Goal: Task Accomplishment & Management: Manage account settings

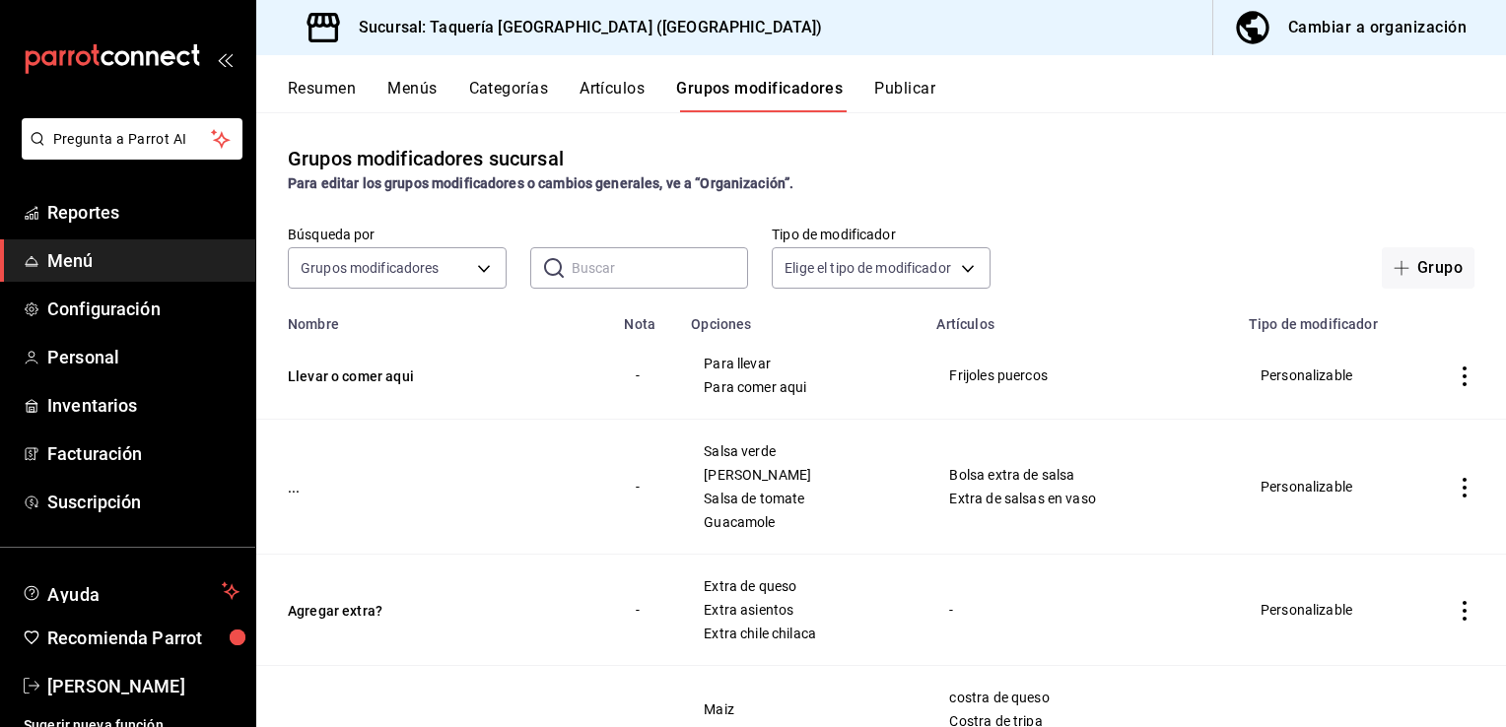
click at [774, 85] on button "Grupos modificadores" at bounding box center [759, 96] width 167 height 34
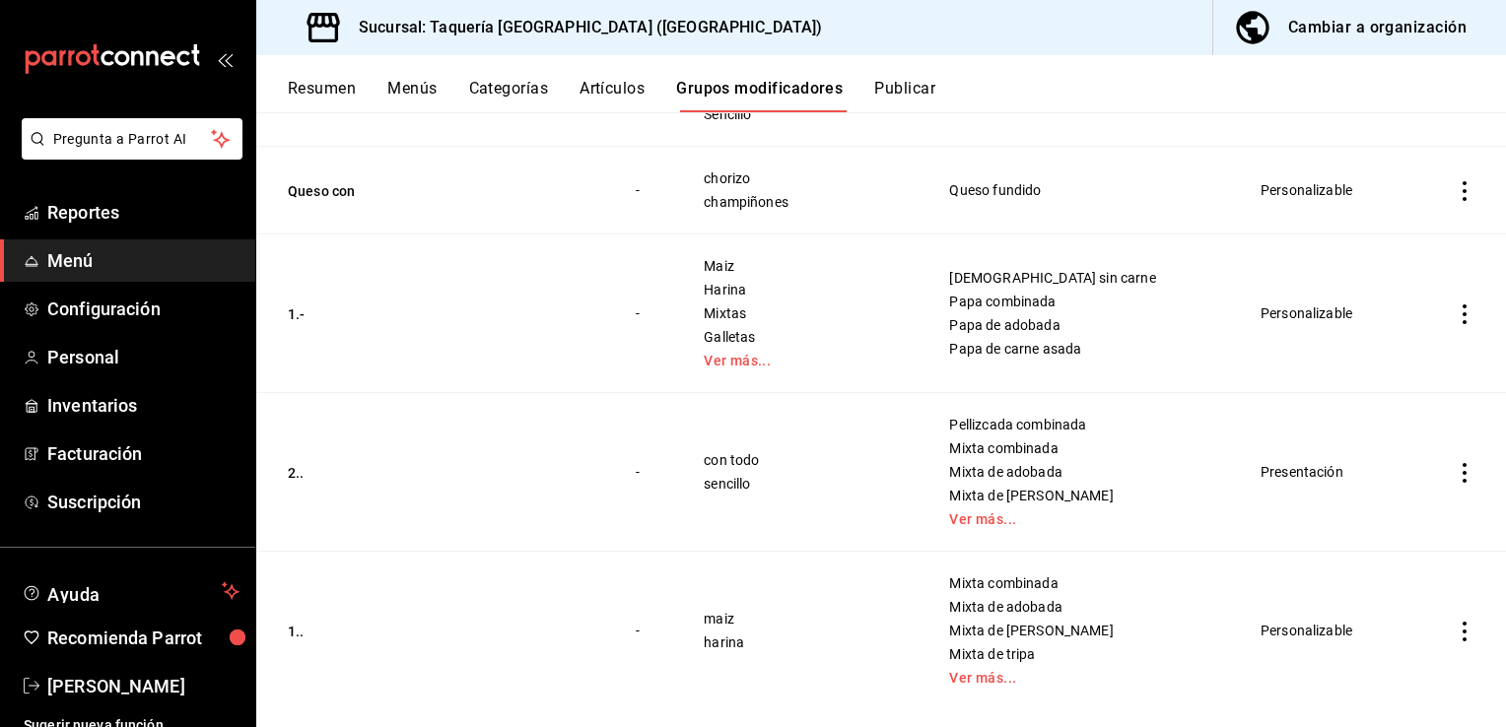
scroll to position [953, 0]
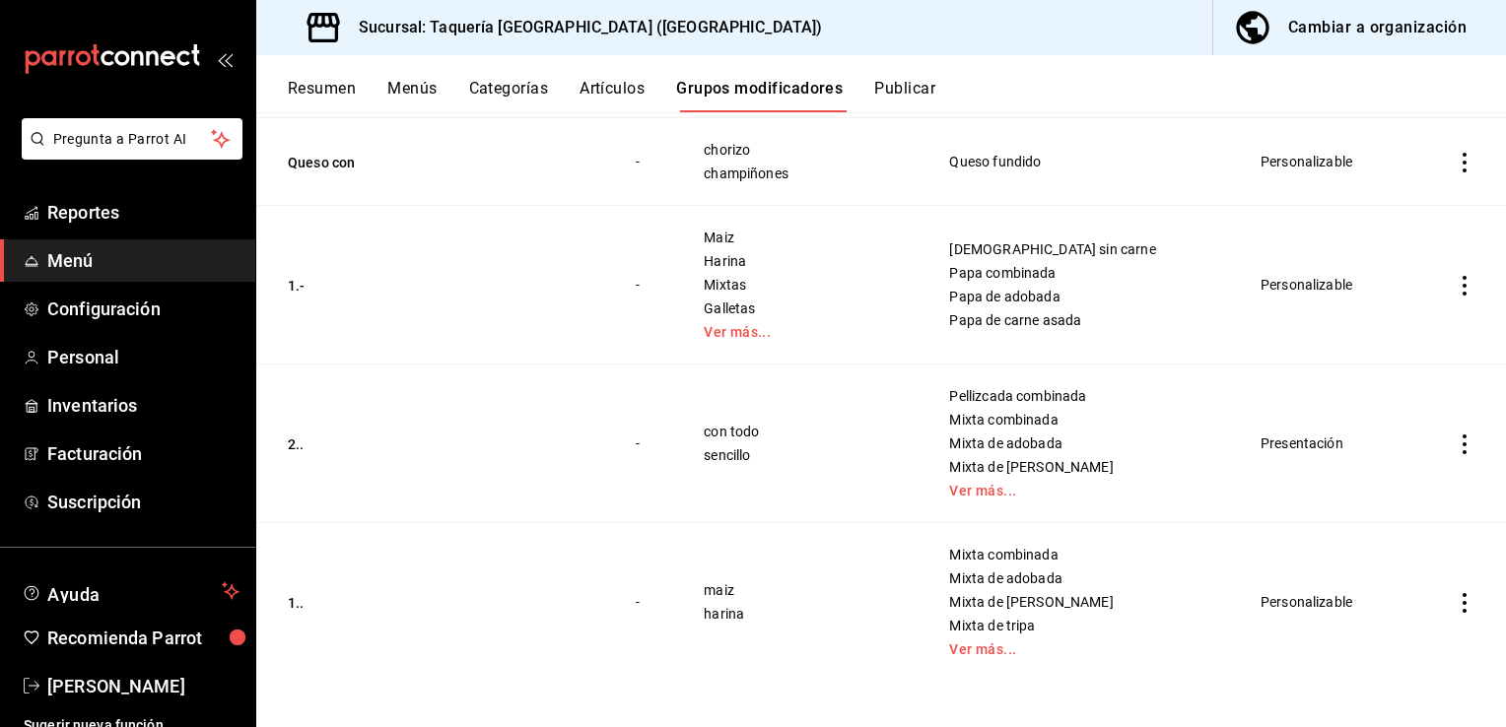
click at [1454, 593] on icon "actions" at bounding box center [1464, 603] width 20 height 20
click at [1415, 598] on span "Editar" at bounding box center [1390, 594] width 51 height 21
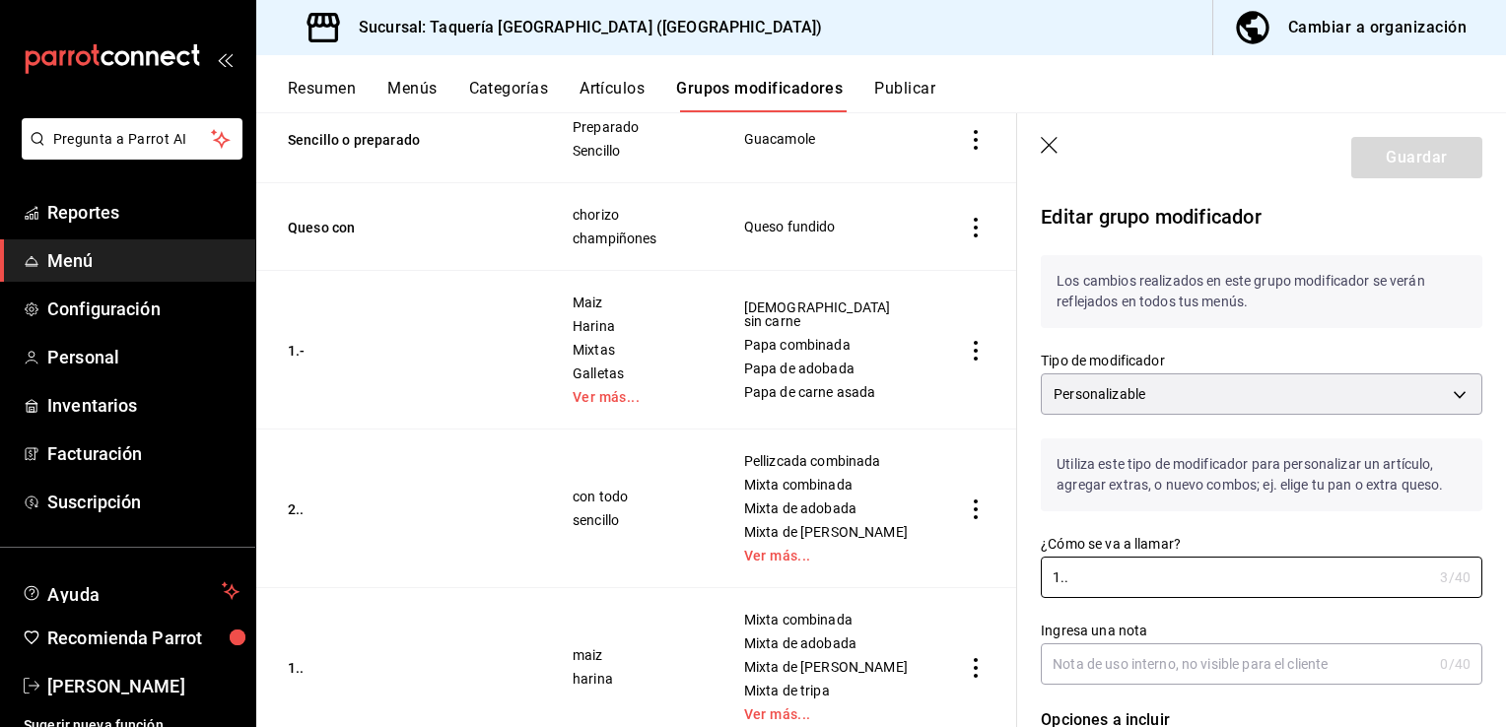
drag, startPoint x: 1088, startPoint y: 582, endPoint x: 924, endPoint y: 587, distance: 163.6
click at [924, 587] on main "Grupos modificadores sucursal Para editar los grupos modificadores o cambios ge…" at bounding box center [880, 419] width 1249 height 615
type input "---"
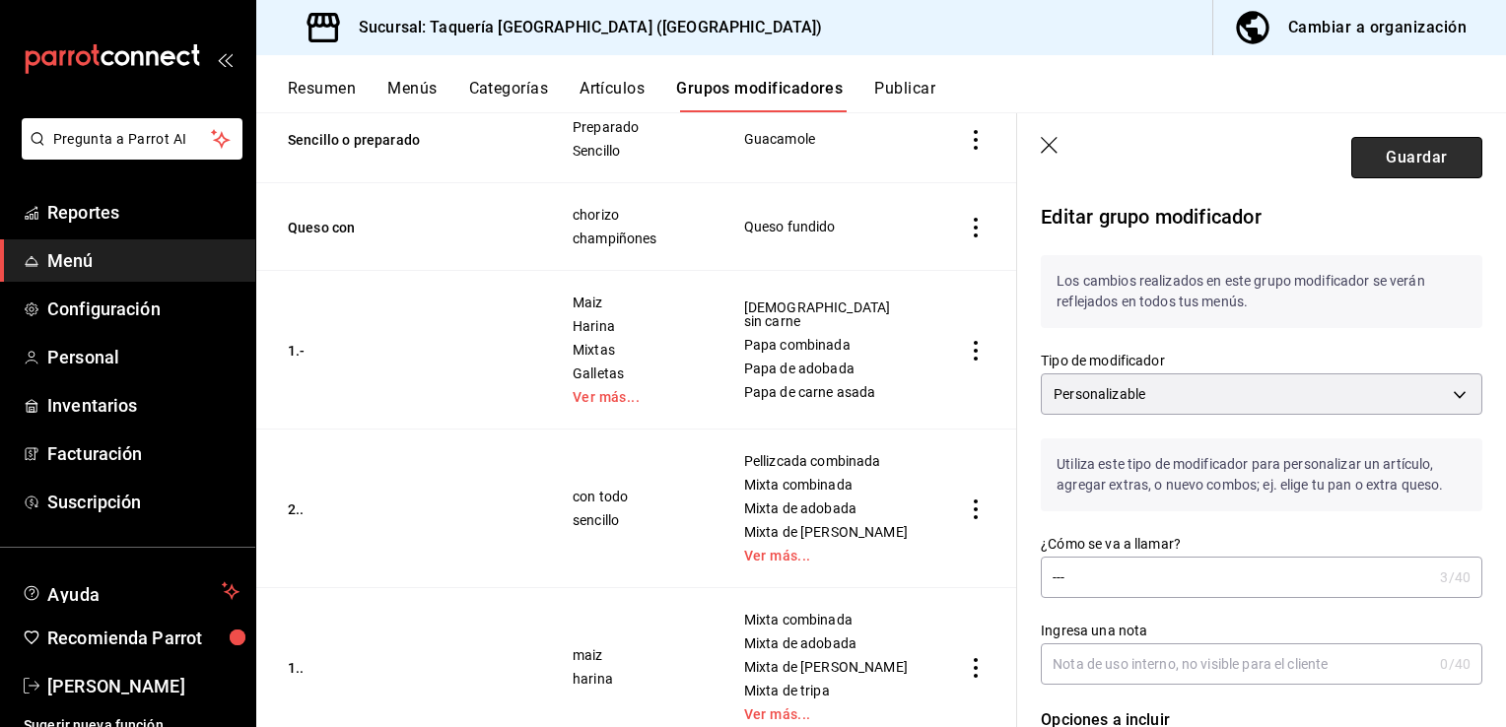
click at [1386, 149] on button "Guardar" at bounding box center [1416, 157] width 131 height 41
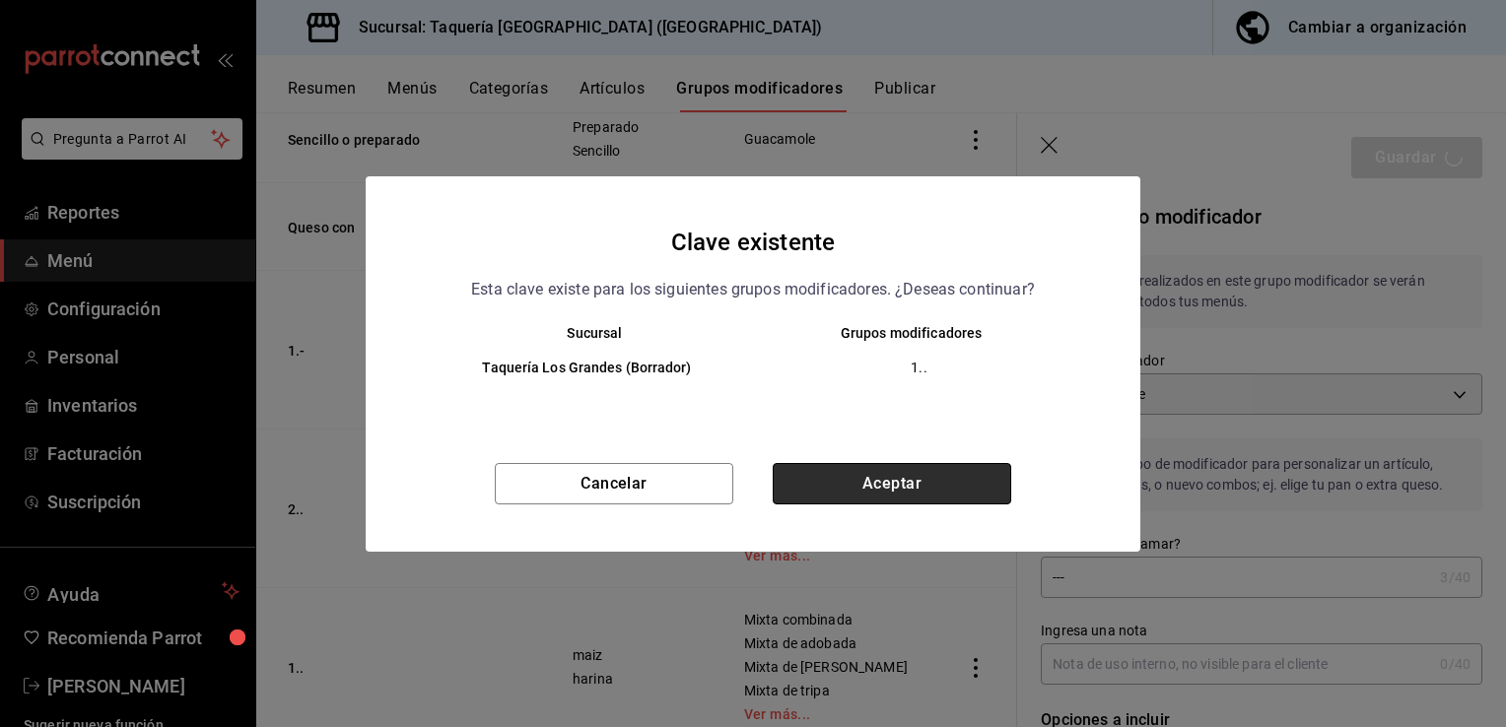
click at [914, 481] on button "Aceptar" at bounding box center [891, 483] width 238 height 41
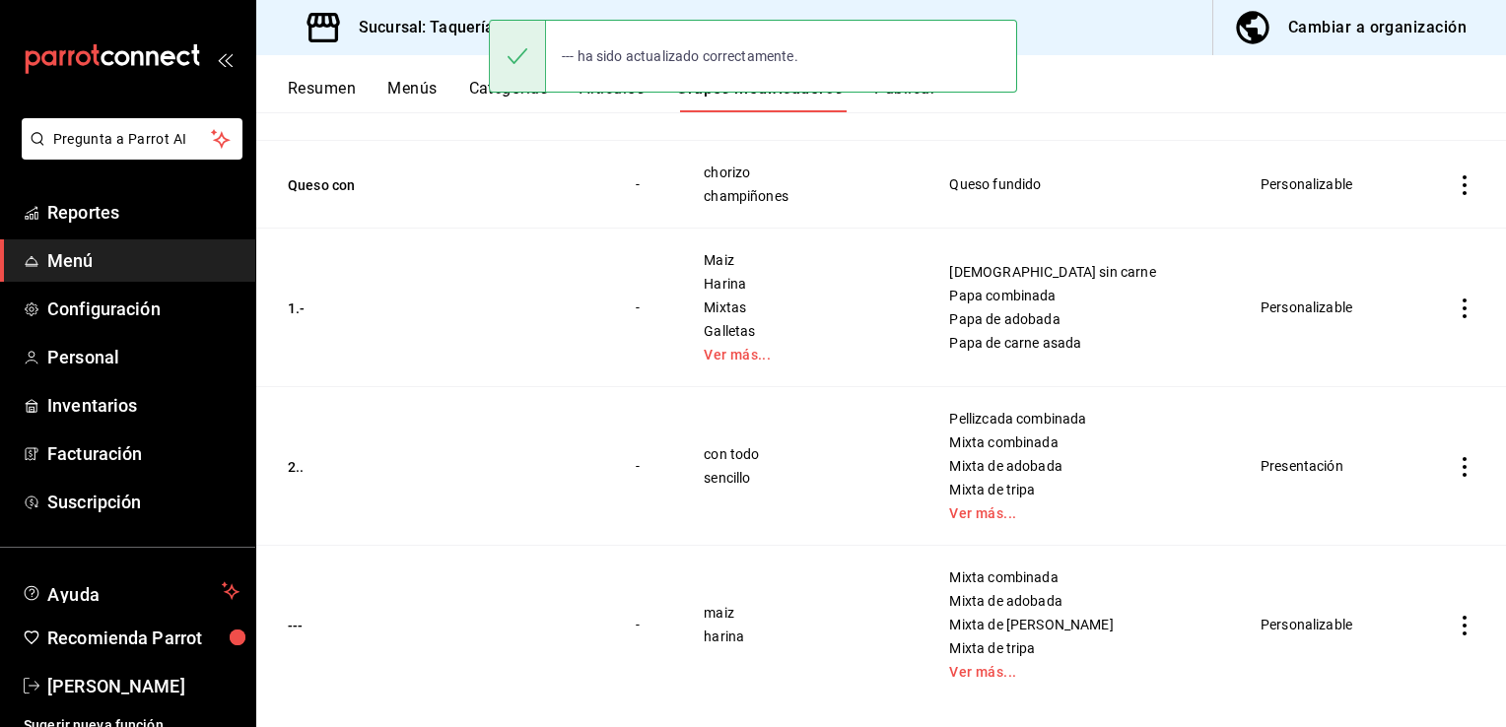
scroll to position [953, 0]
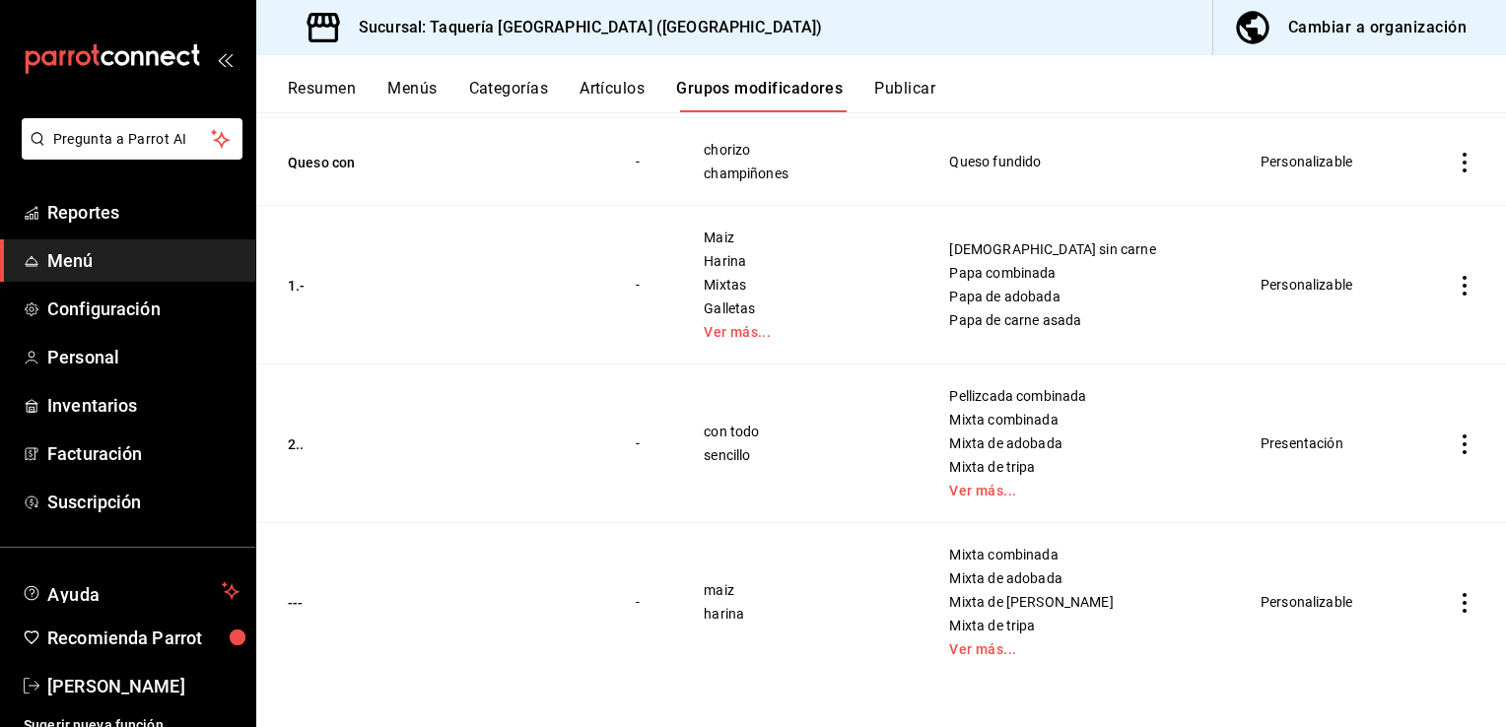
click at [1454, 443] on icon "actions" at bounding box center [1464, 445] width 20 height 20
click at [1371, 491] on span "Editar" at bounding box center [1390, 489] width 51 height 21
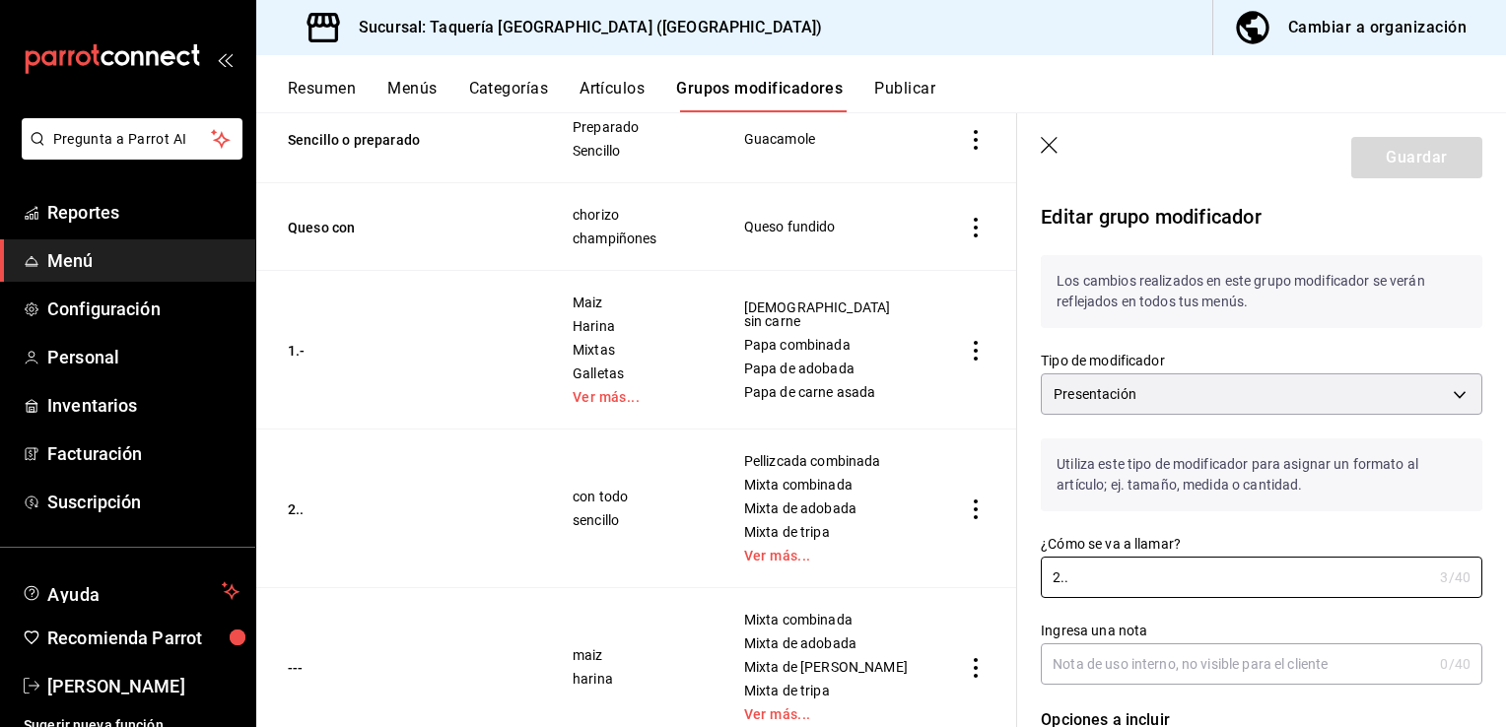
drag, startPoint x: 1142, startPoint y: 592, endPoint x: 899, endPoint y: 589, distance: 243.4
click at [899, 589] on main "Grupos modificadores sucursal Para editar los grupos modificadores o cambios ge…" at bounding box center [880, 419] width 1249 height 615
type input "----"
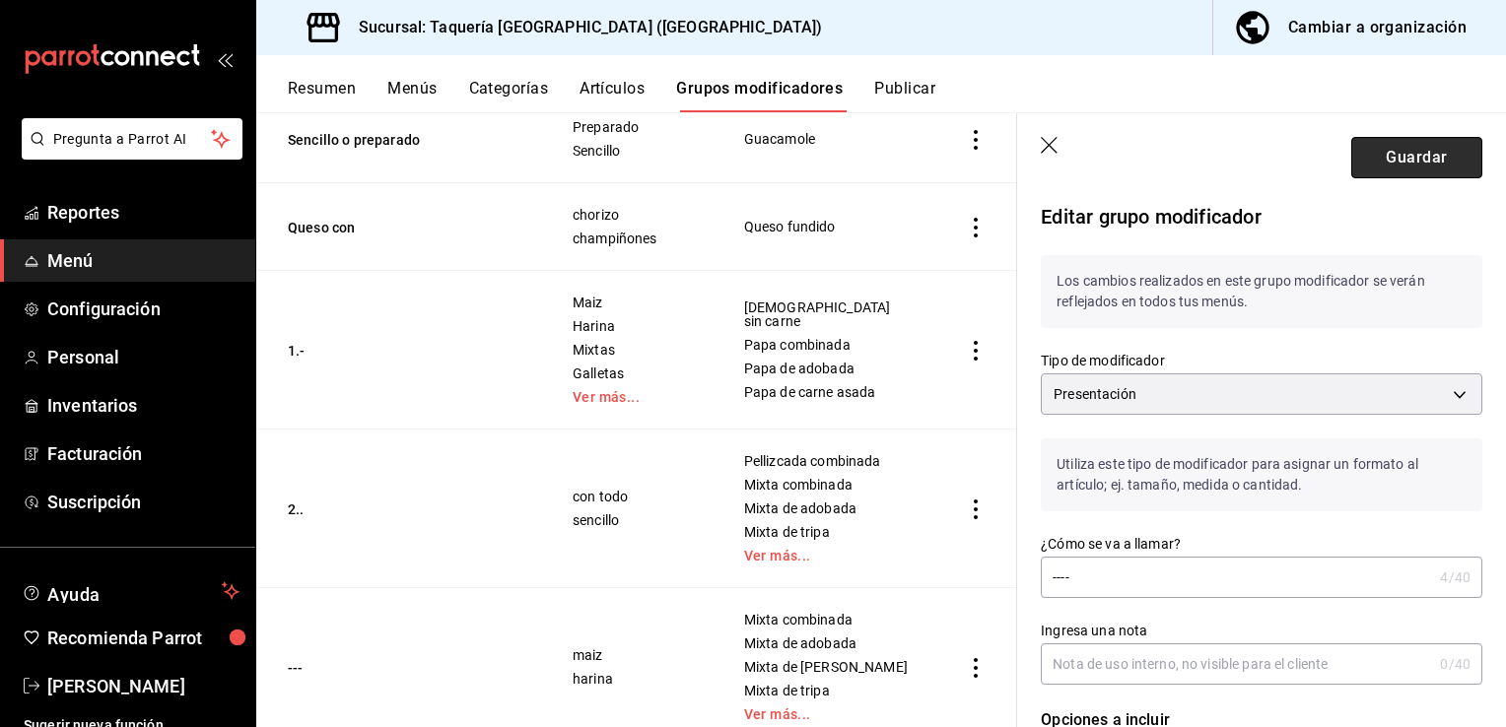
click at [1427, 157] on button "Guardar" at bounding box center [1416, 157] width 131 height 41
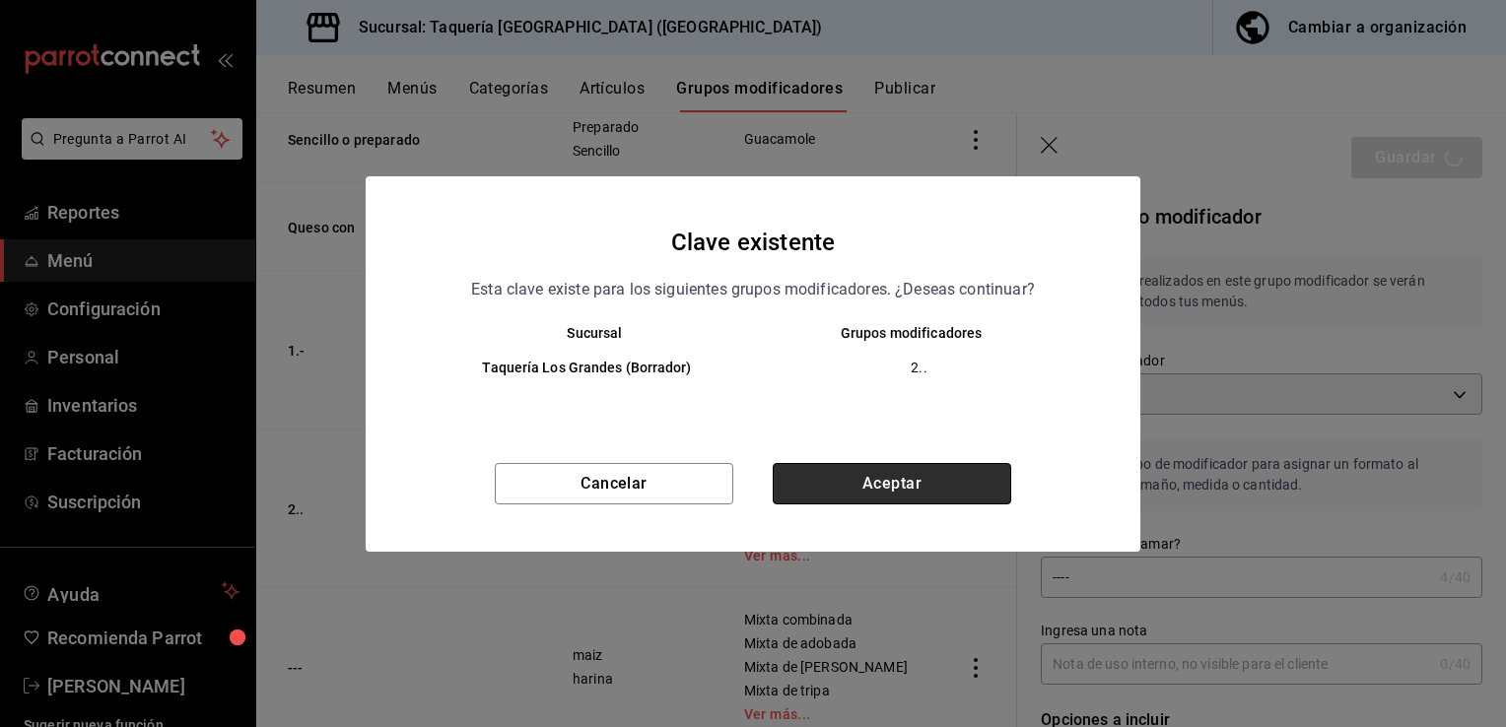
click at [887, 482] on button "Aceptar" at bounding box center [891, 483] width 238 height 41
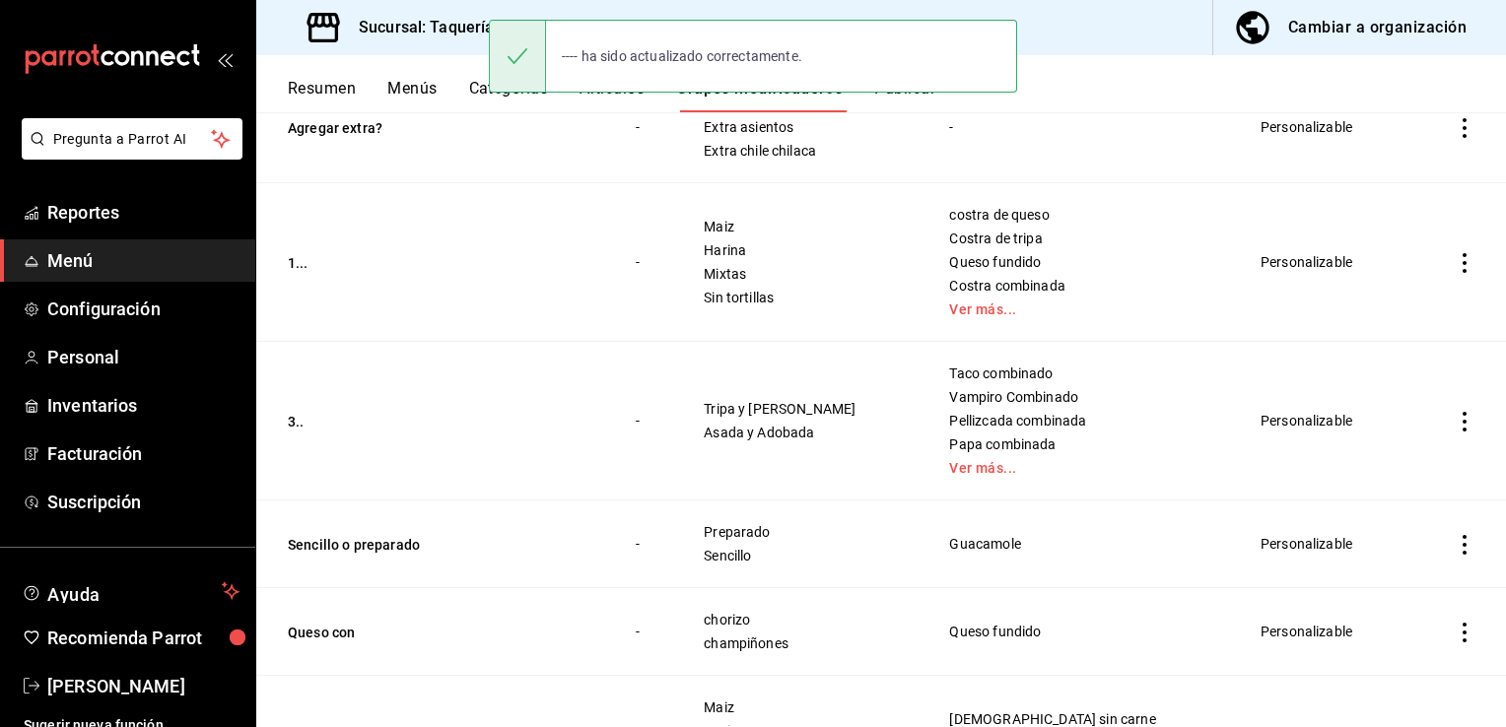
scroll to position [485, 0]
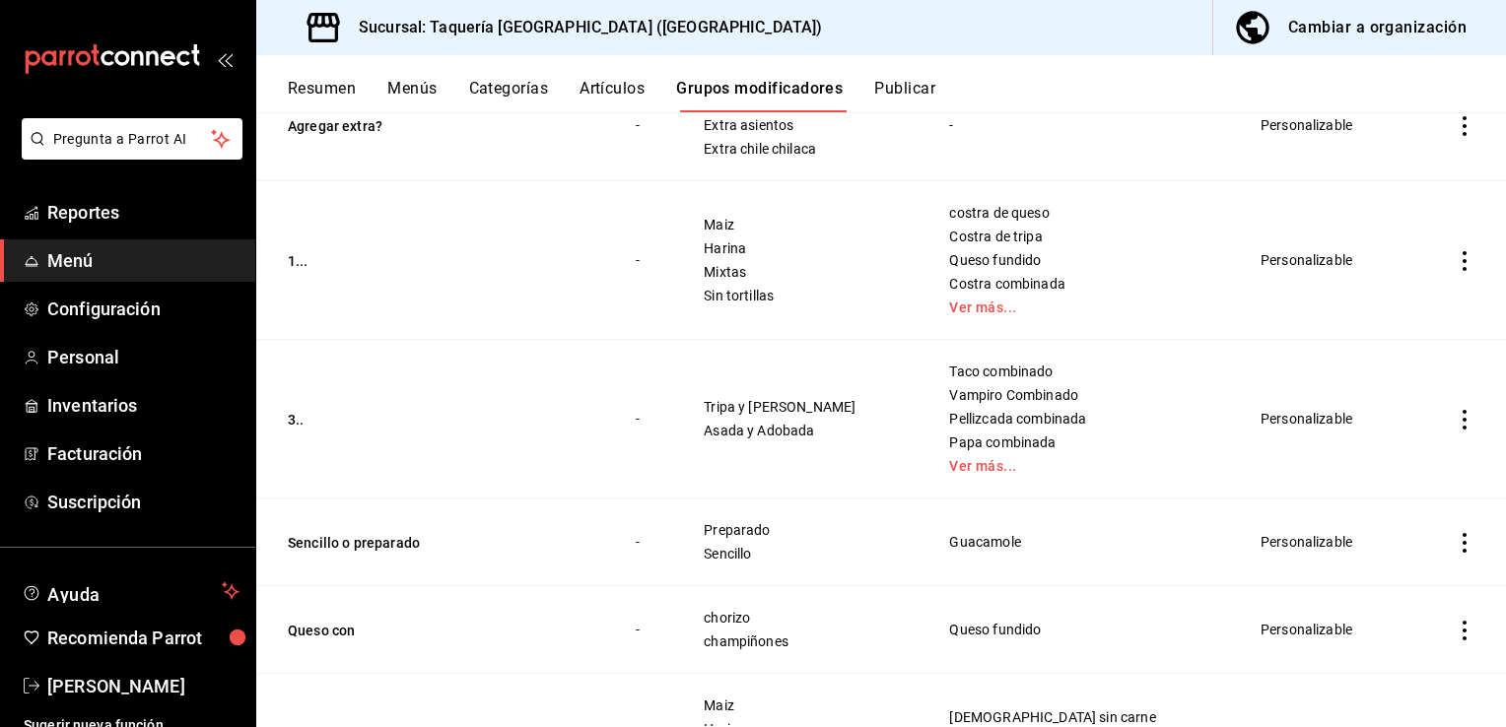
click at [1454, 410] on icon "actions" at bounding box center [1464, 420] width 20 height 20
click at [1358, 457] on div at bounding box center [1346, 465] width 35 height 24
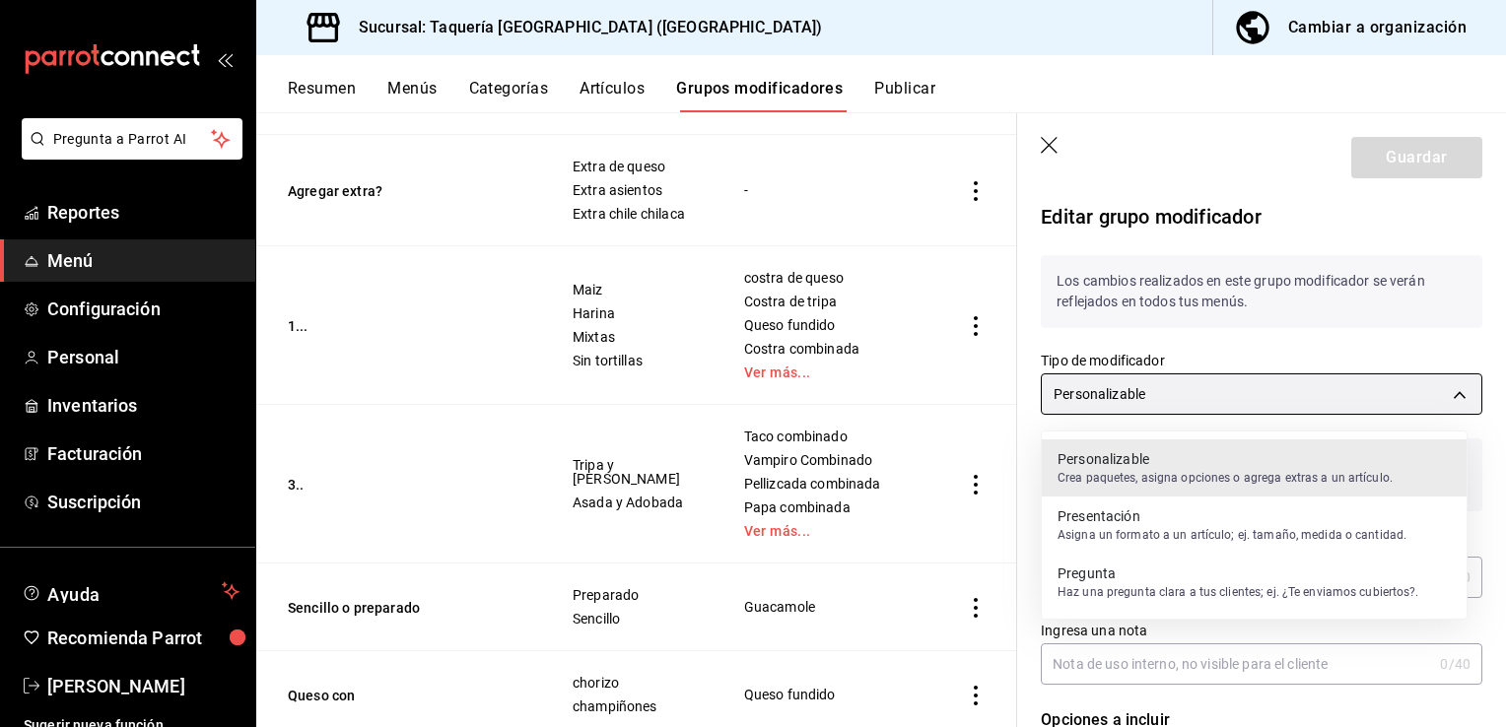
click at [1162, 396] on body "Pregunta a Parrot AI Reportes Menú Configuración Personal Inventarios Facturaci…" at bounding box center [753, 363] width 1506 height 727
click at [1162, 396] on div at bounding box center [753, 363] width 1506 height 727
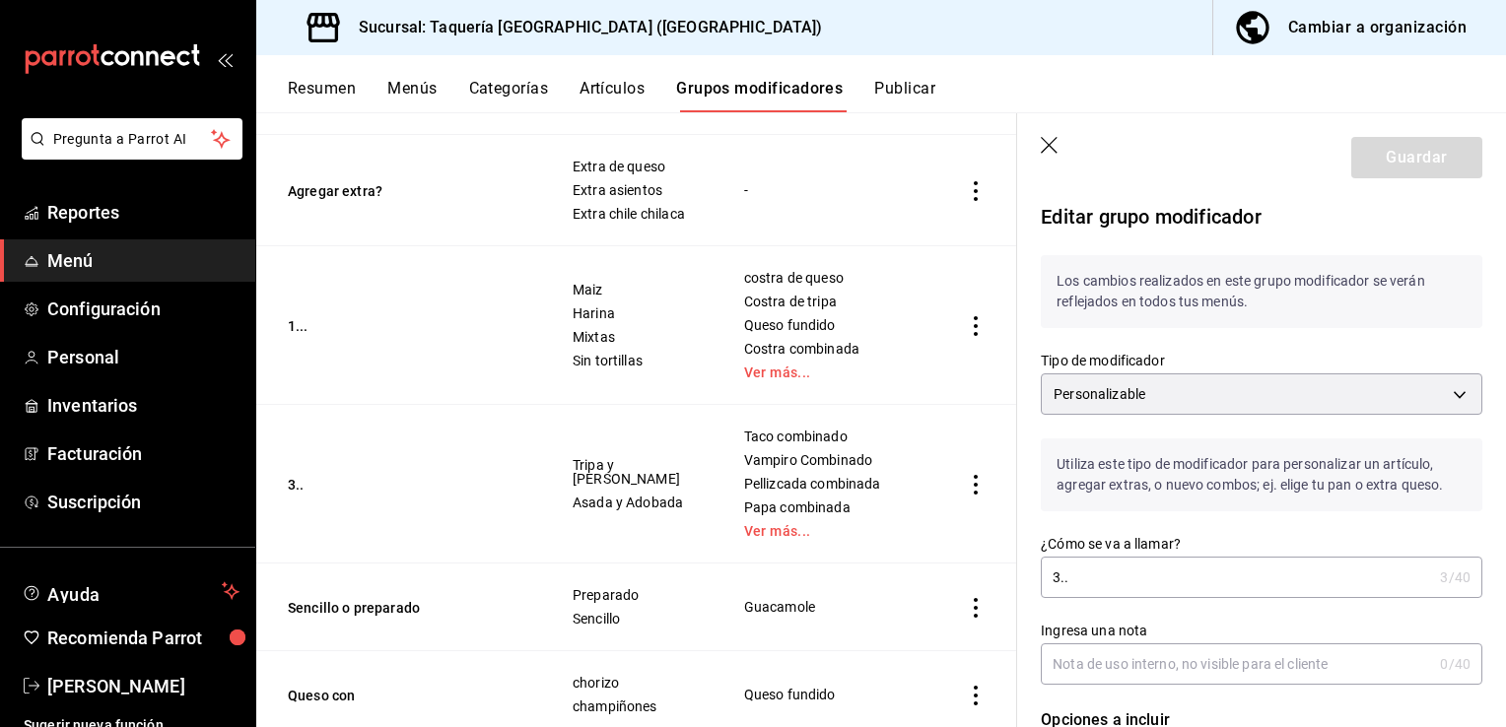
drag, startPoint x: 1087, startPoint y: 578, endPoint x: 921, endPoint y: 570, distance: 165.7
click at [921, 570] on main "Grupos modificadores sucursal Para editar los grupos modificadores o cambios ge…" at bounding box center [880, 419] width 1249 height 615
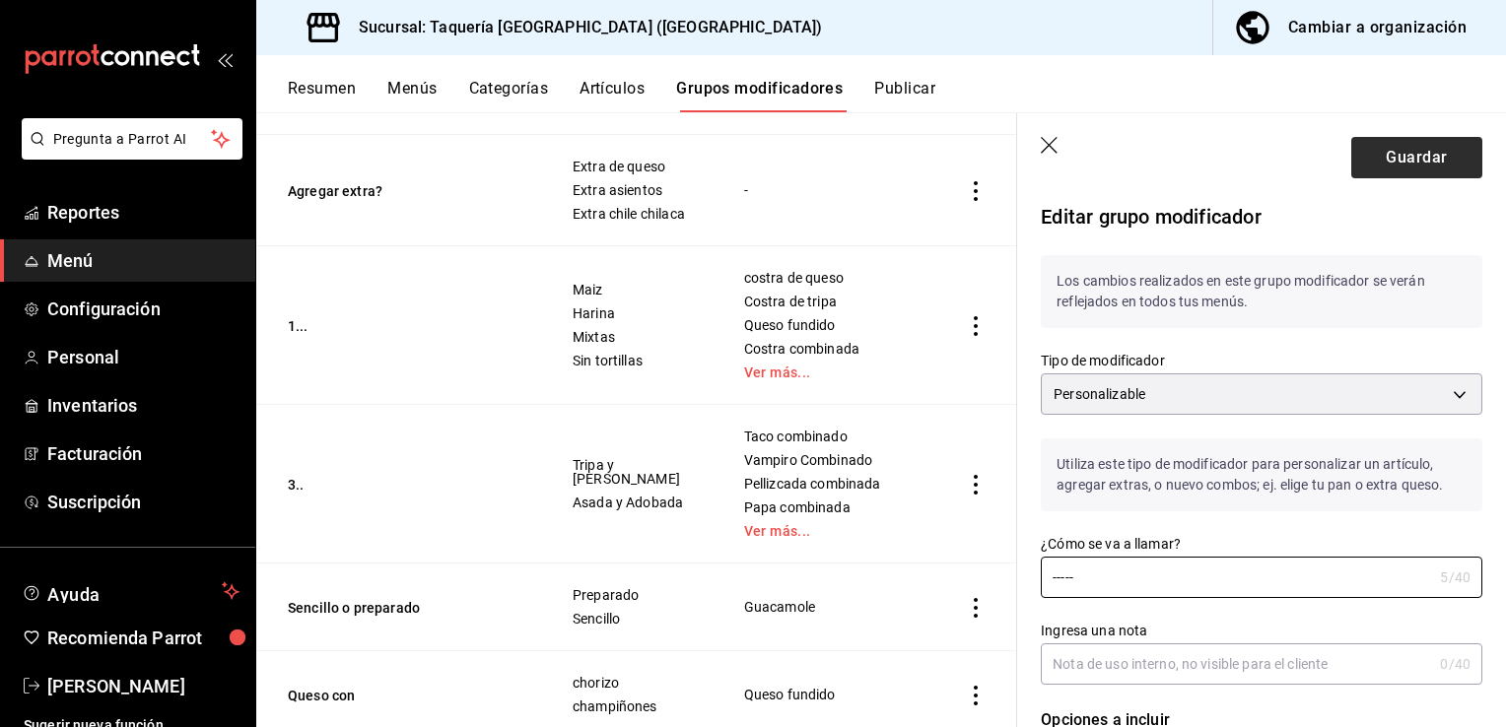
type input "-----"
click at [1411, 157] on button "Guardar" at bounding box center [1416, 157] width 131 height 41
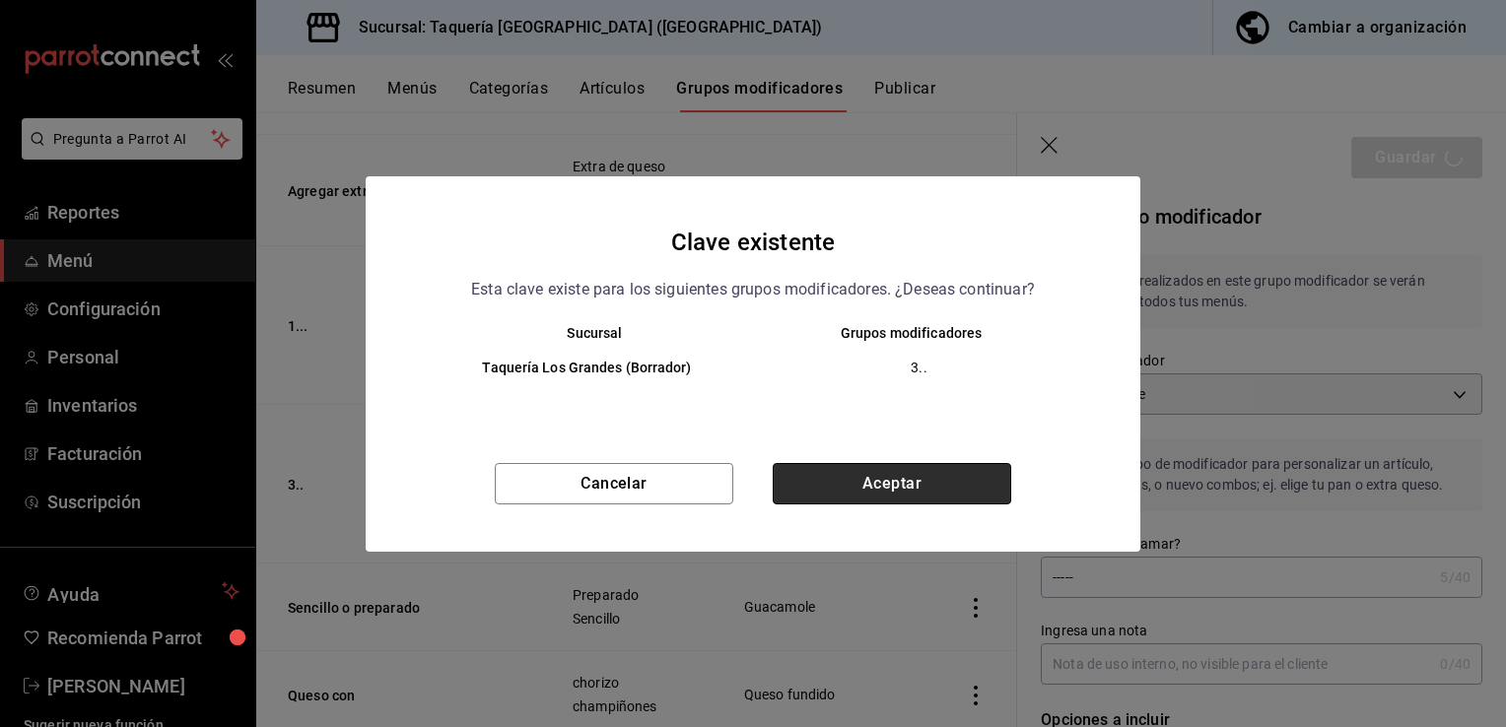
click at [947, 483] on button "Aceptar" at bounding box center [891, 483] width 238 height 41
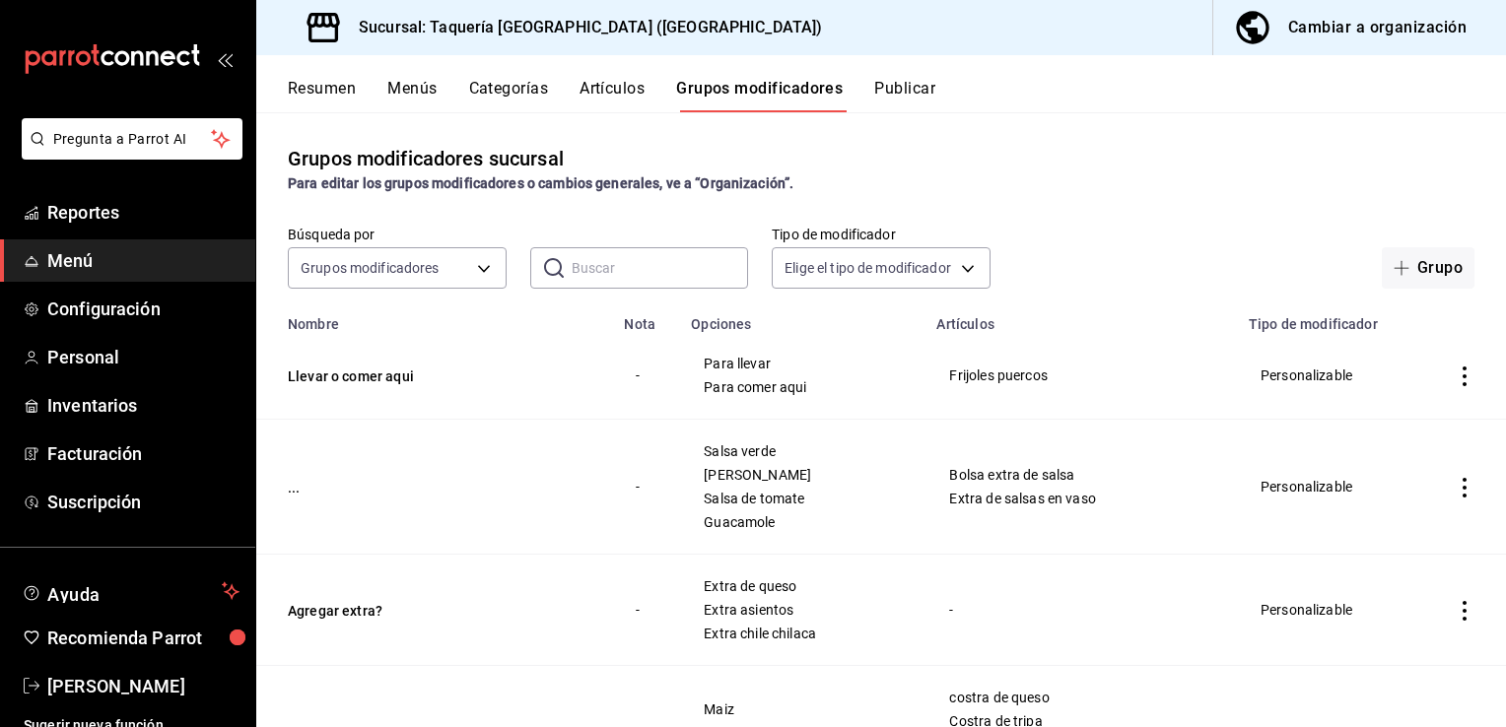
click at [1454, 488] on icon "actions" at bounding box center [1464, 488] width 20 height 20
click at [1450, 488] on div at bounding box center [753, 363] width 1506 height 727
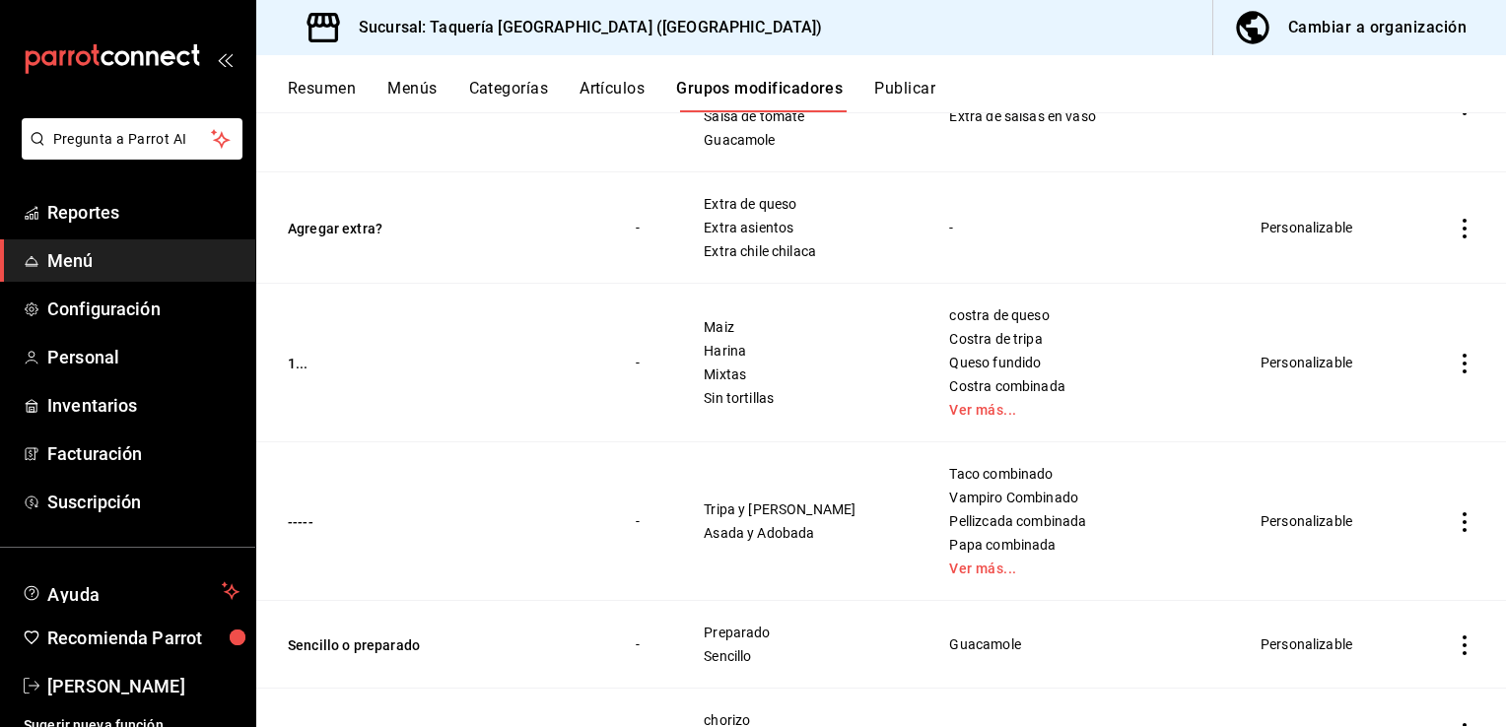
scroll to position [385, 0]
click at [1454, 367] on icon "actions" at bounding box center [1464, 361] width 20 height 20
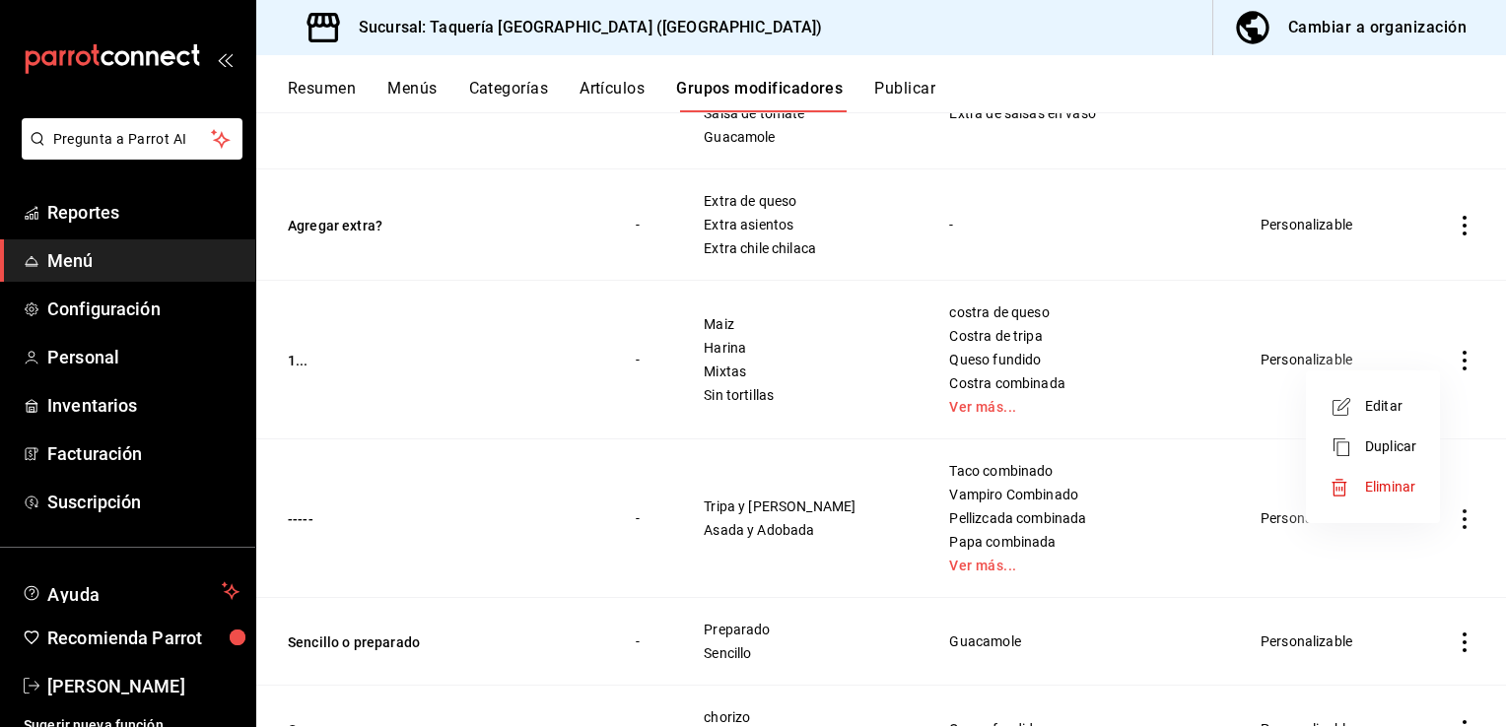
click at [1390, 405] on span "Editar" at bounding box center [1390, 406] width 51 height 21
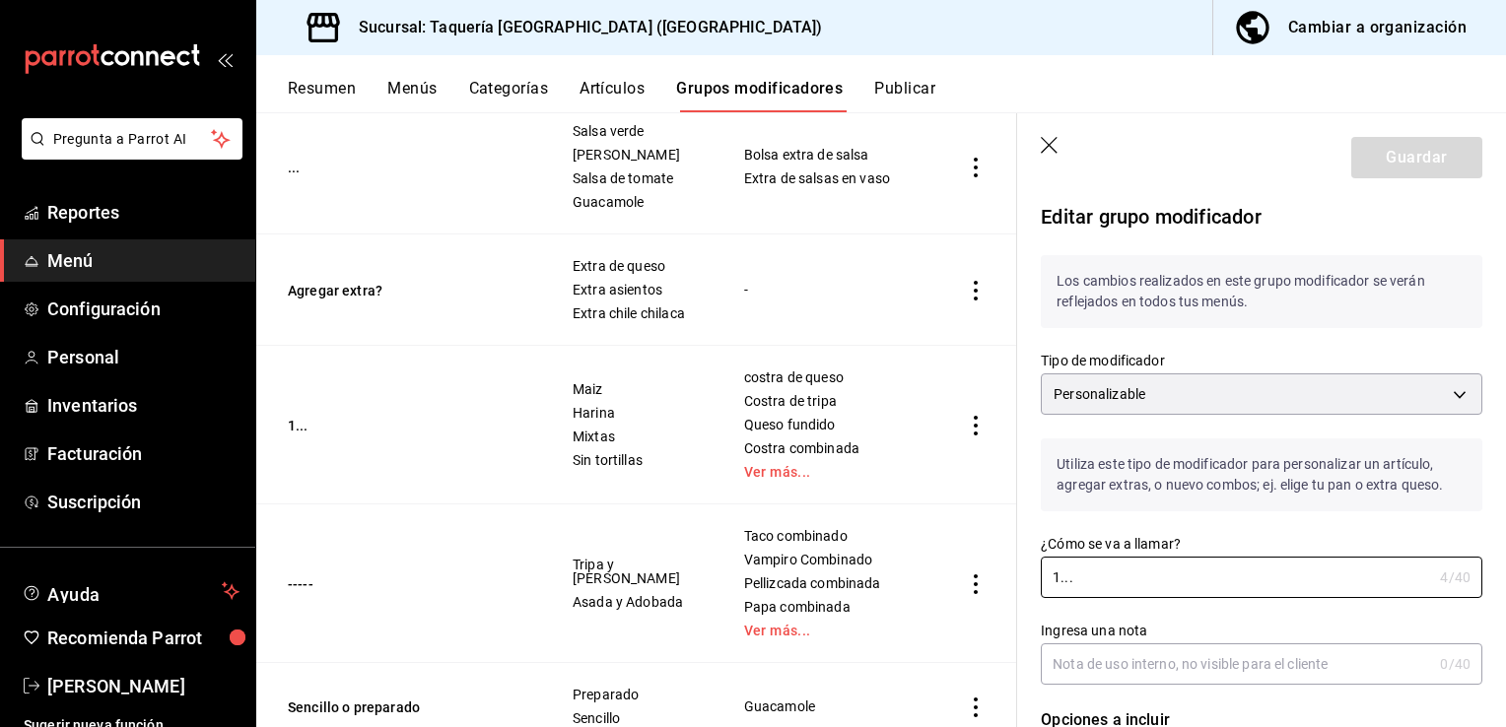
drag, startPoint x: 1082, startPoint y: 576, endPoint x: 997, endPoint y: 577, distance: 84.7
click at [997, 577] on main "Grupos modificadores sucursal Para editar los grupos modificadores o cambios ge…" at bounding box center [880, 419] width 1249 height 615
type input "--."
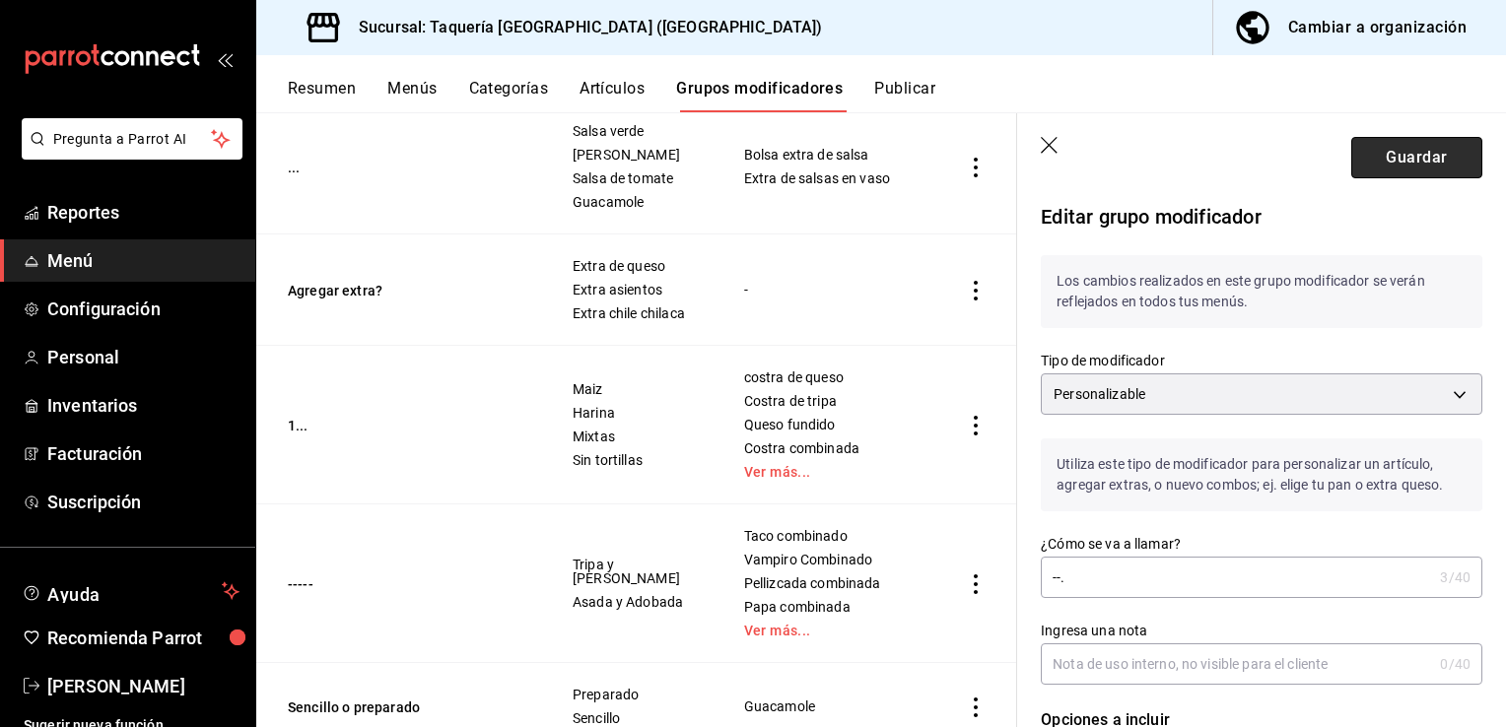
click at [1392, 151] on button "Guardar" at bounding box center [1416, 157] width 131 height 41
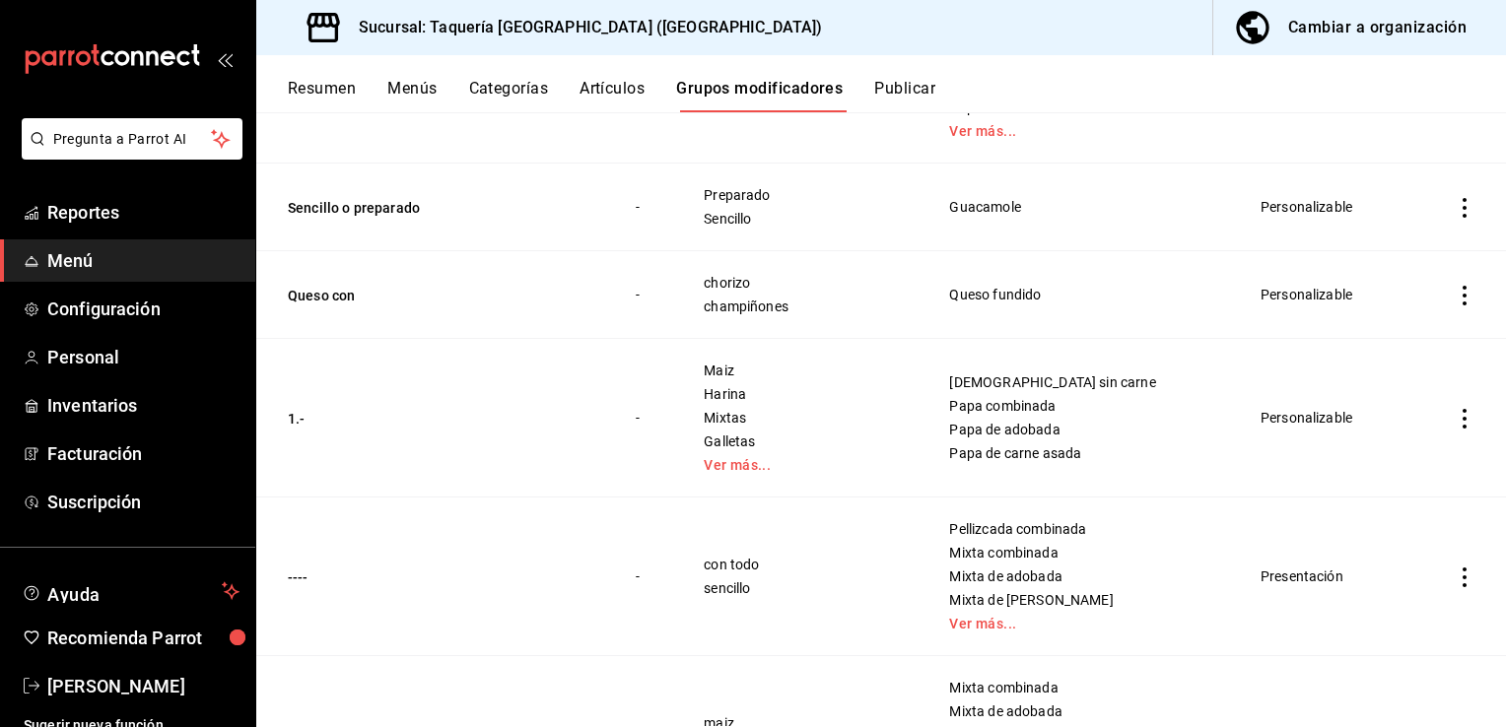
scroll to position [837, 0]
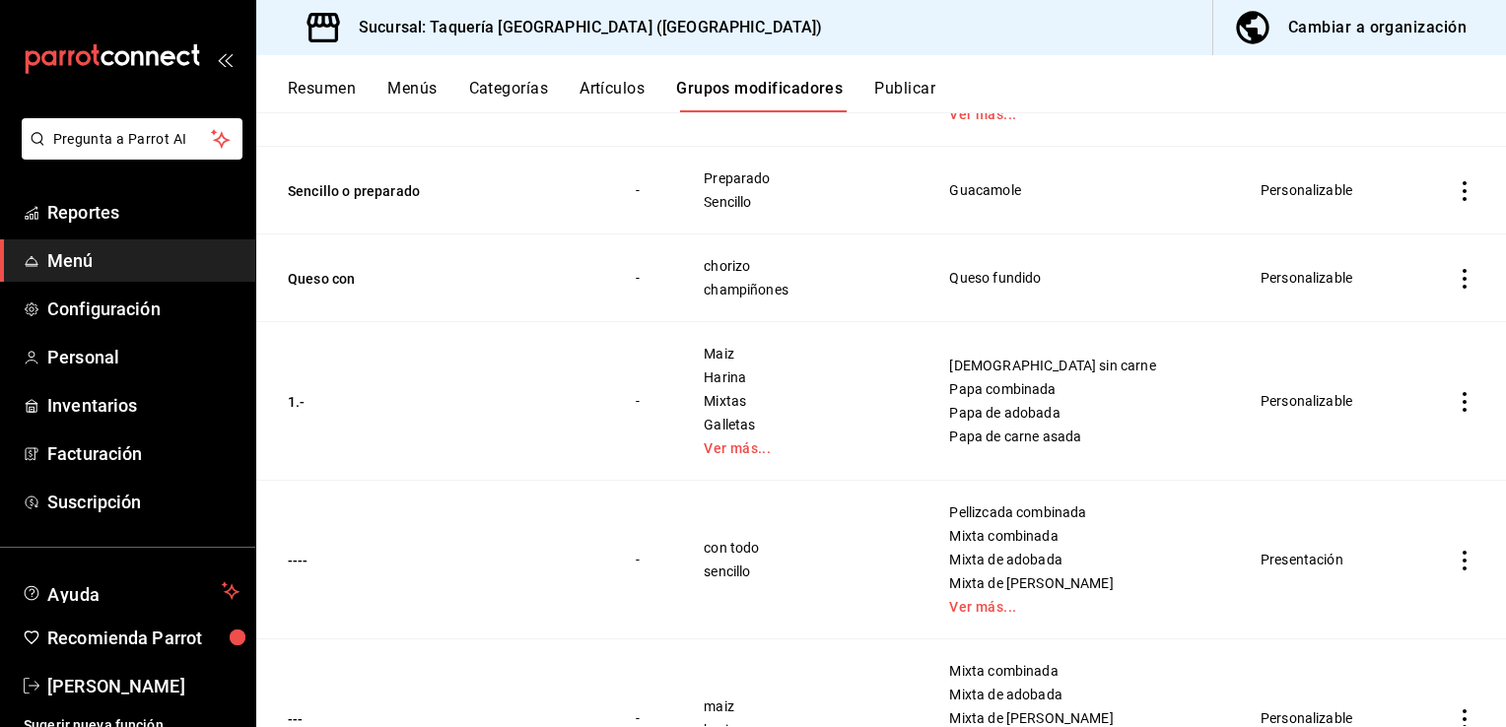
click at [1287, 395] on td "Personalizable" at bounding box center [1330, 401] width 186 height 159
click at [1454, 408] on icon "actions" at bounding box center [1464, 402] width 20 height 20
click at [1398, 441] on span "Editar" at bounding box center [1390, 446] width 51 height 21
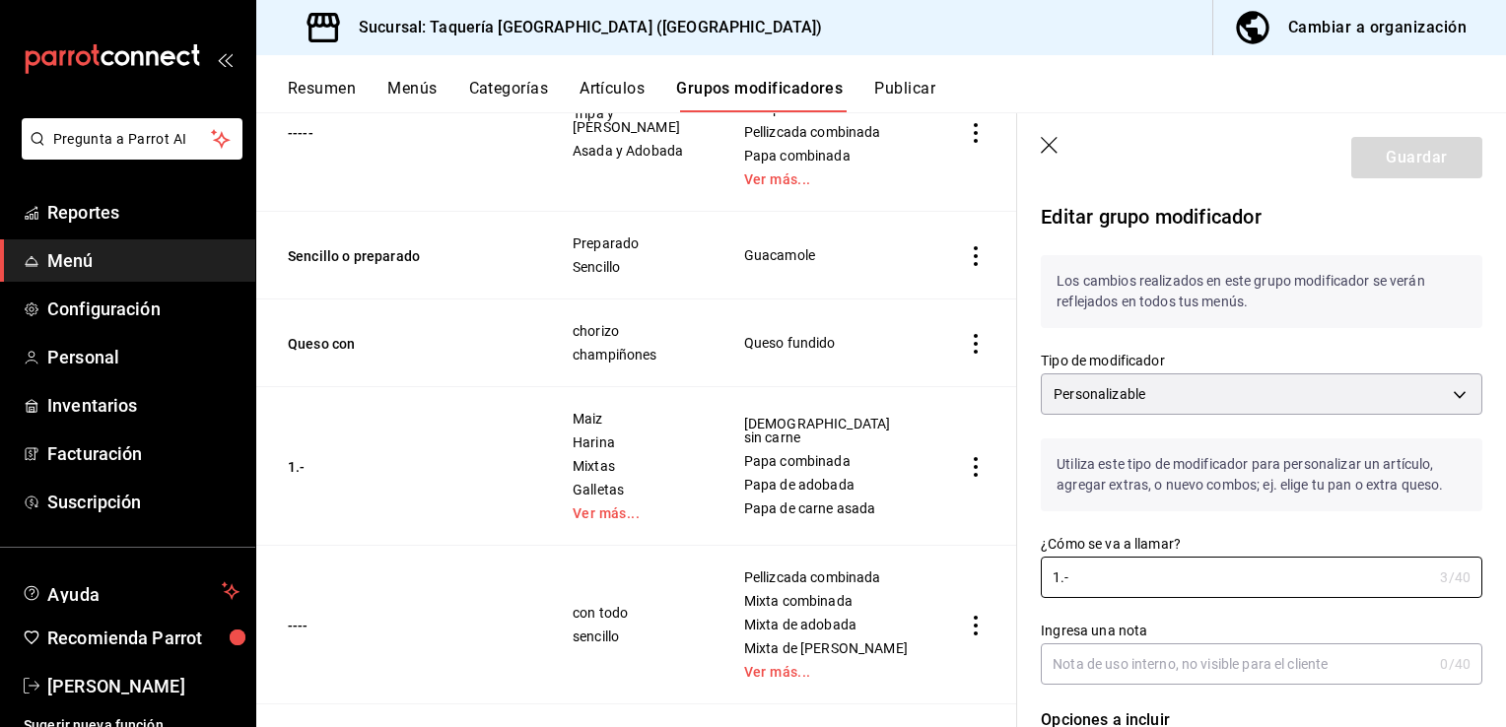
drag, startPoint x: 1117, startPoint y: 586, endPoint x: 918, endPoint y: 586, distance: 199.0
click at [918, 586] on main "Grupos modificadores sucursal Para editar los grupos modificadores o cambios ge…" at bounding box center [880, 419] width 1249 height 615
type input "---."
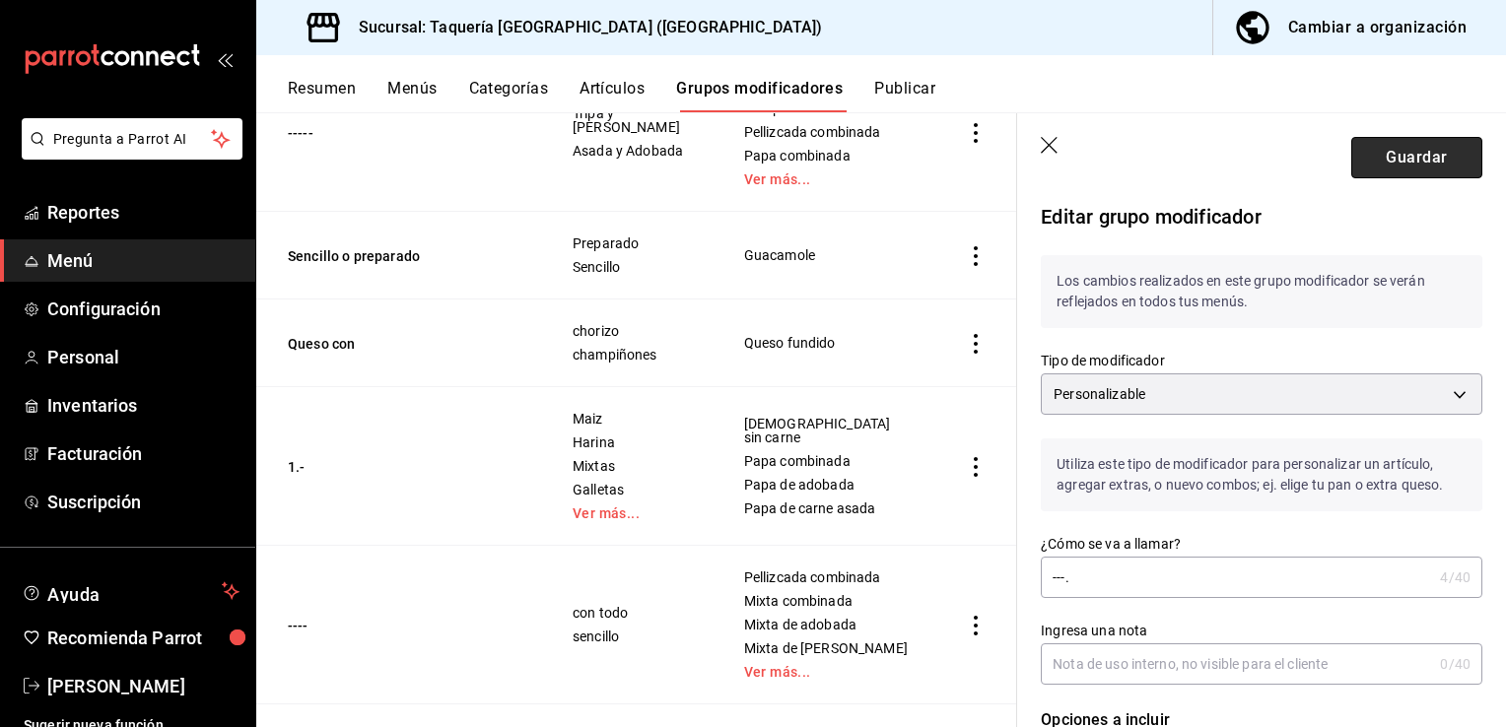
click at [1414, 163] on button "Guardar" at bounding box center [1416, 157] width 131 height 41
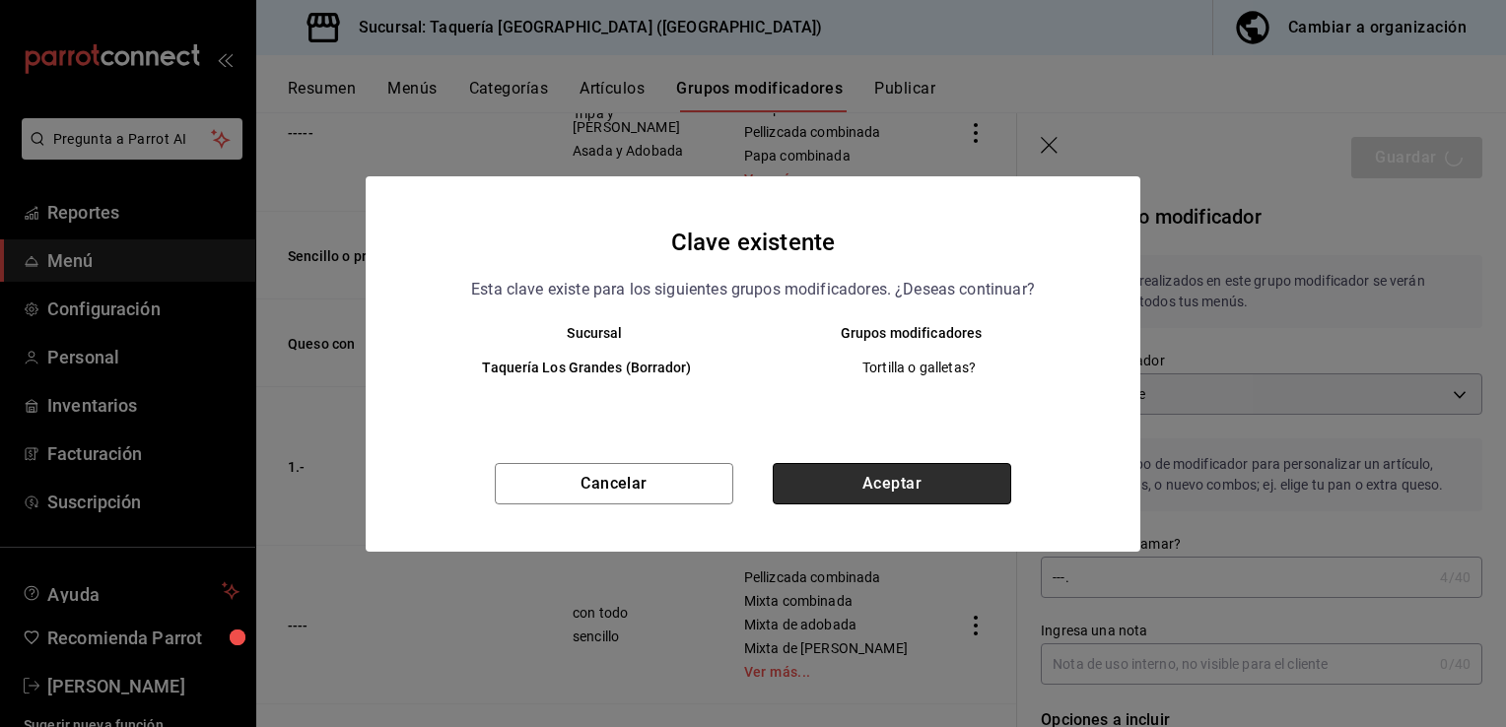
click at [925, 479] on button "Aceptar" at bounding box center [891, 483] width 238 height 41
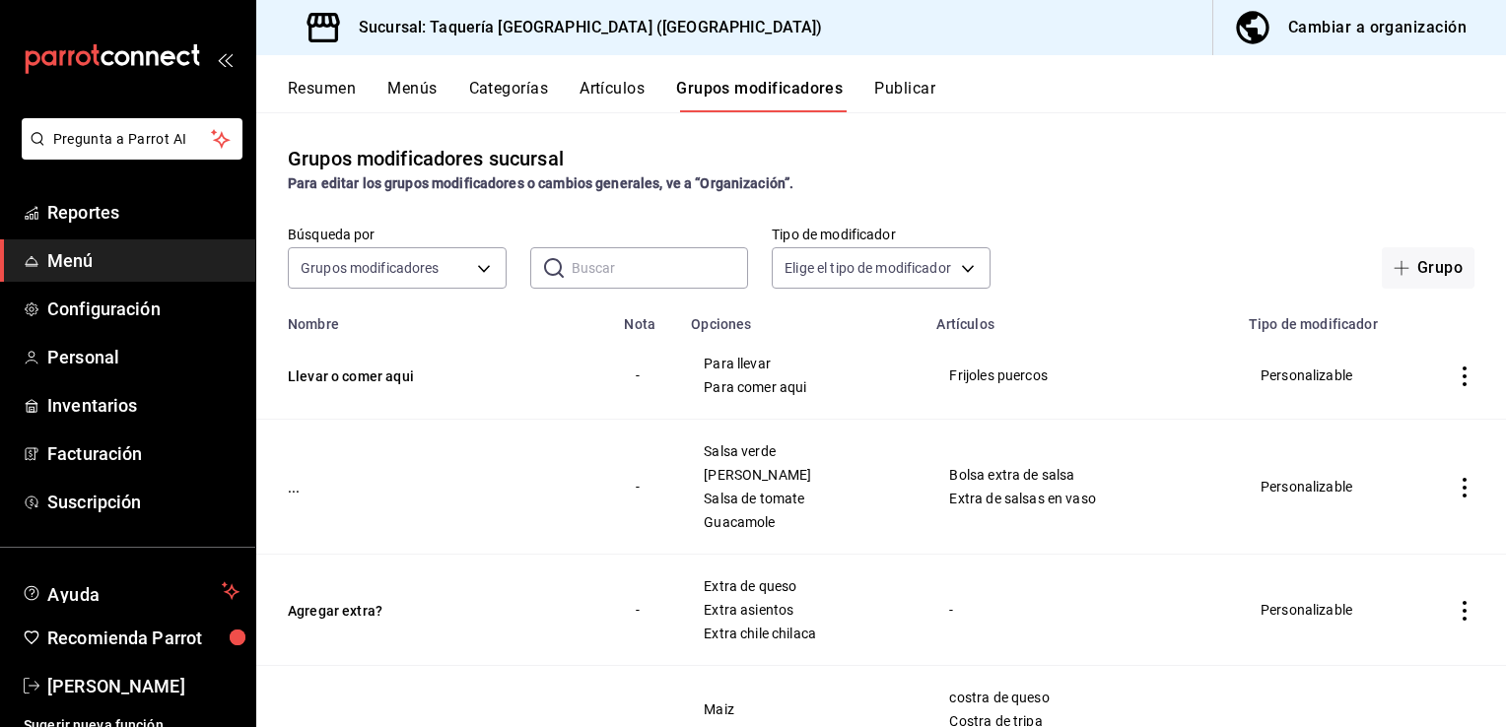
click at [1371, 30] on div "Cambiar a organización" at bounding box center [1377, 28] width 178 height 28
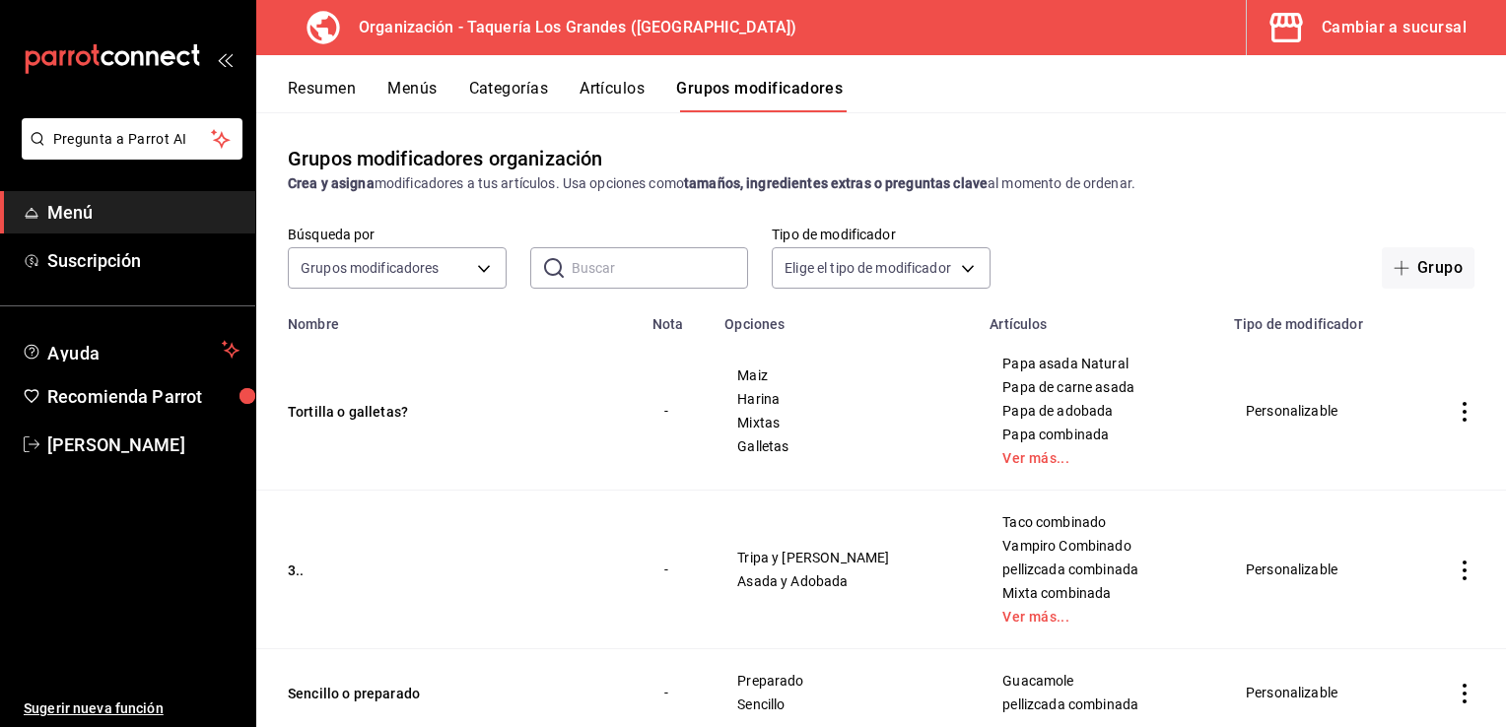
scroll to position [461, 0]
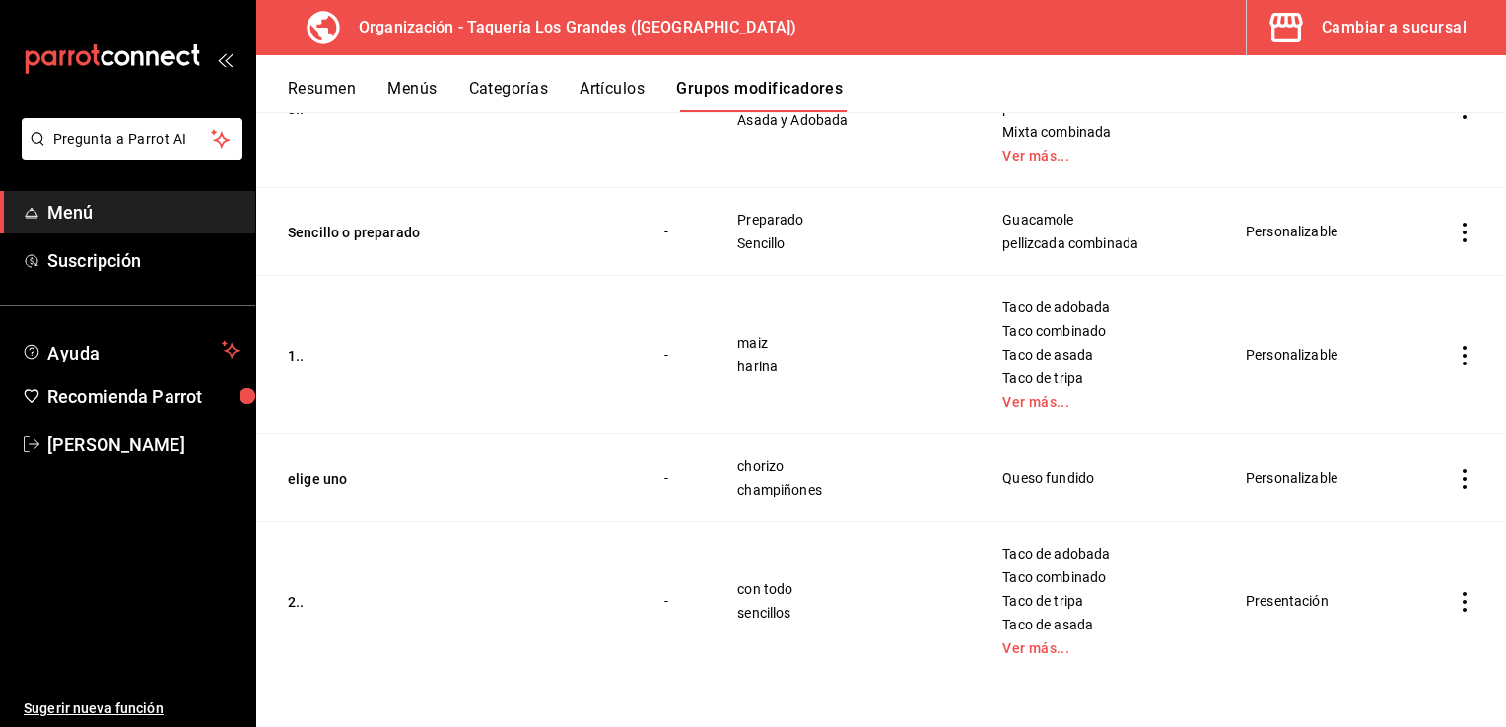
click at [1454, 356] on icon "actions" at bounding box center [1464, 356] width 20 height 20
click at [1387, 391] on span "Editar" at bounding box center [1390, 401] width 51 height 21
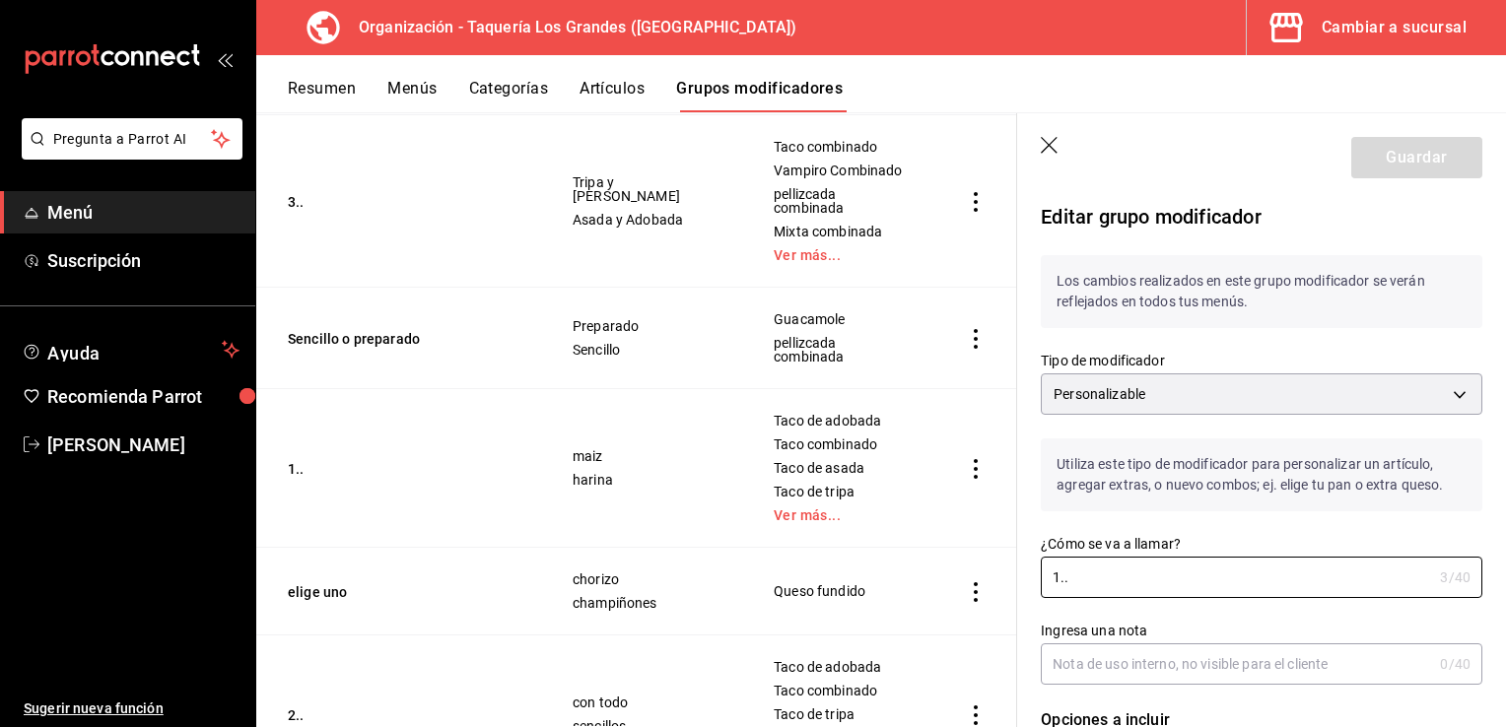
drag, startPoint x: 1096, startPoint y: 571, endPoint x: 812, endPoint y: 589, distance: 284.3
click at [812, 589] on main "Grupos modificadores organización Crea y asigna modificadores a tus artículos. …" at bounding box center [880, 419] width 1249 height 615
type input "---"
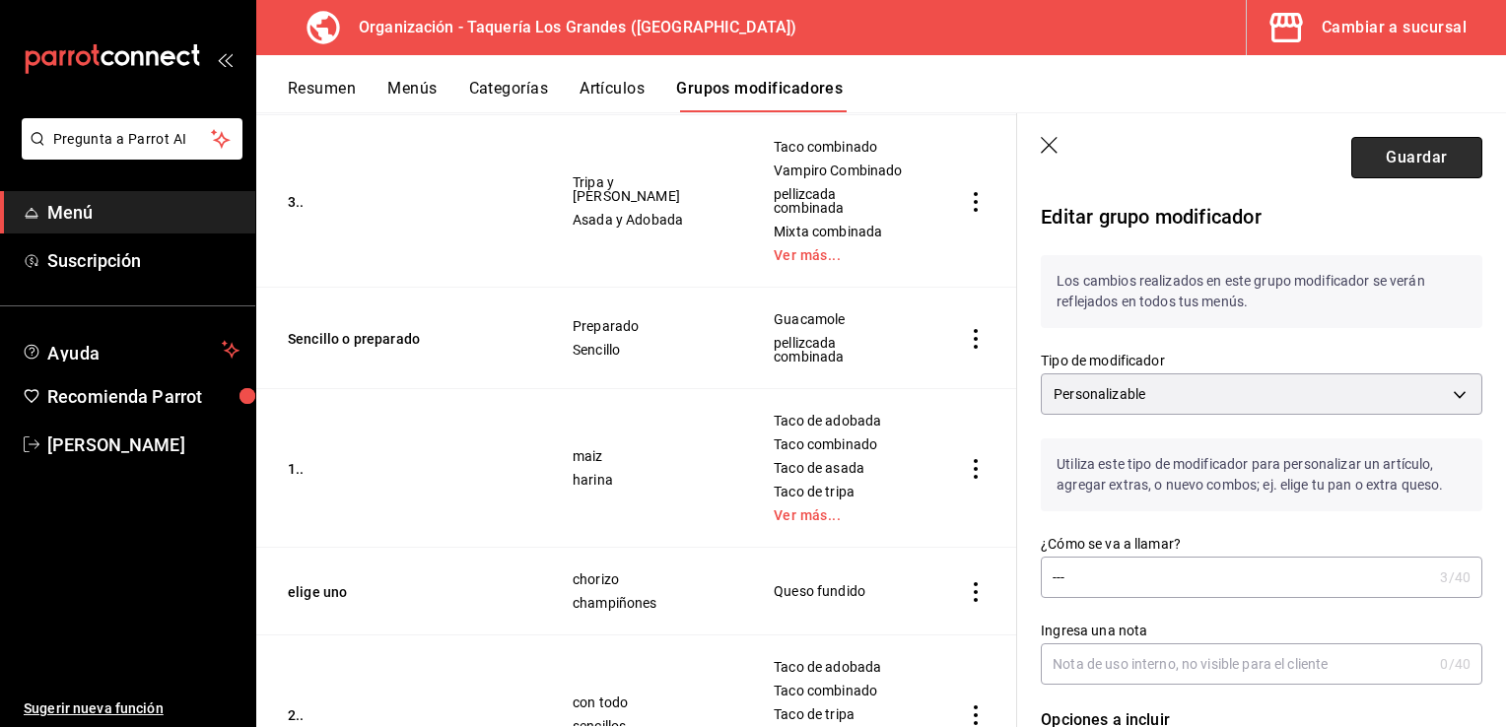
click at [1397, 155] on button "Guardar" at bounding box center [1416, 157] width 131 height 41
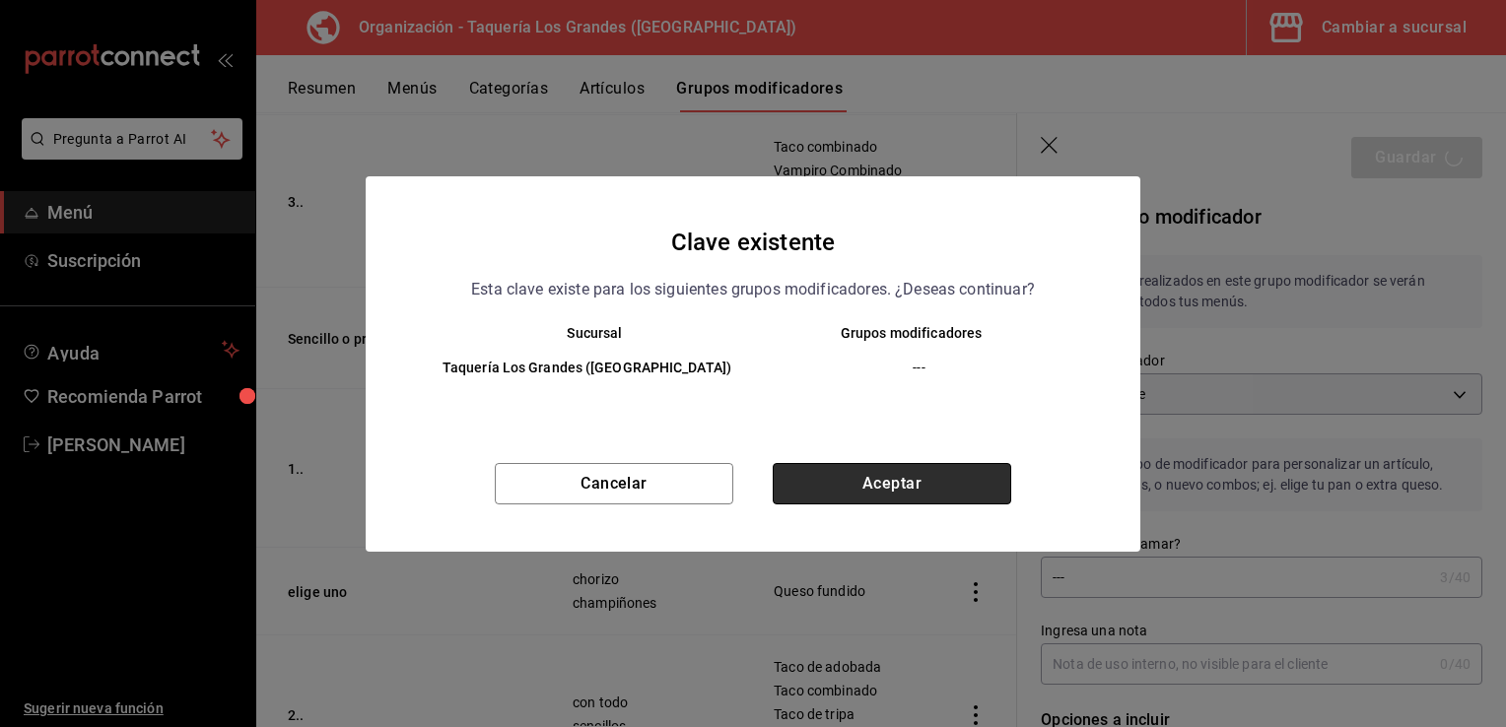
click at [891, 482] on button "Aceptar" at bounding box center [891, 483] width 238 height 41
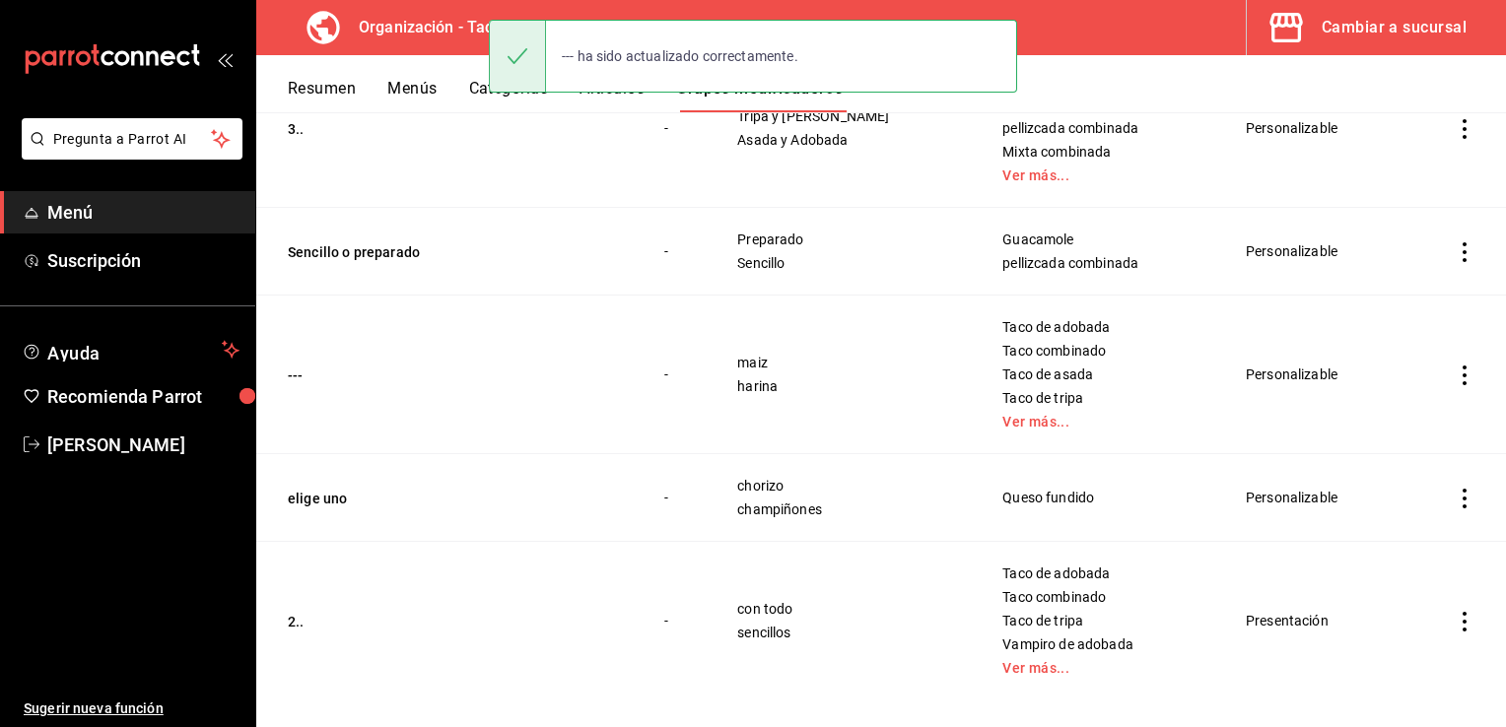
scroll to position [461, 0]
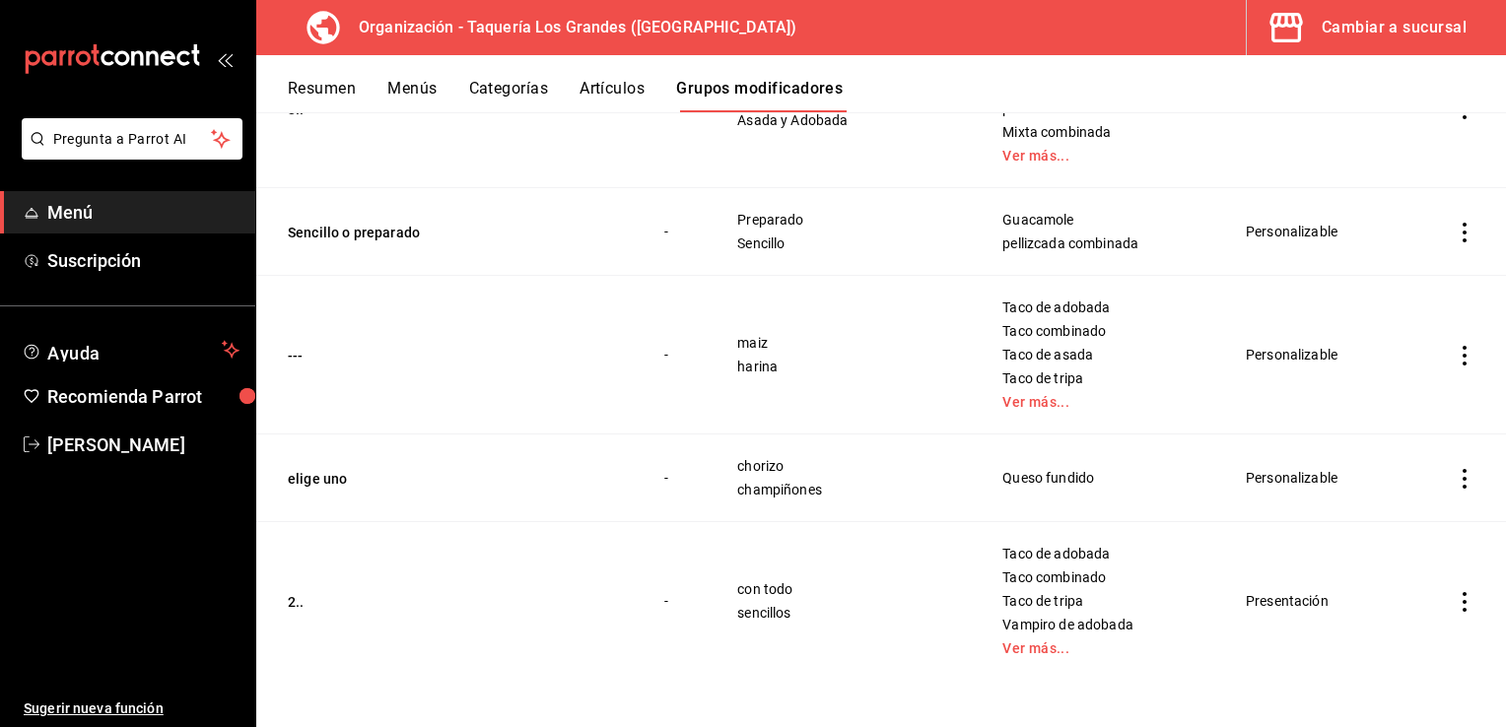
click at [286, 600] on td "2.." at bounding box center [448, 601] width 384 height 159
click at [298, 602] on button "2.." at bounding box center [406, 602] width 236 height 20
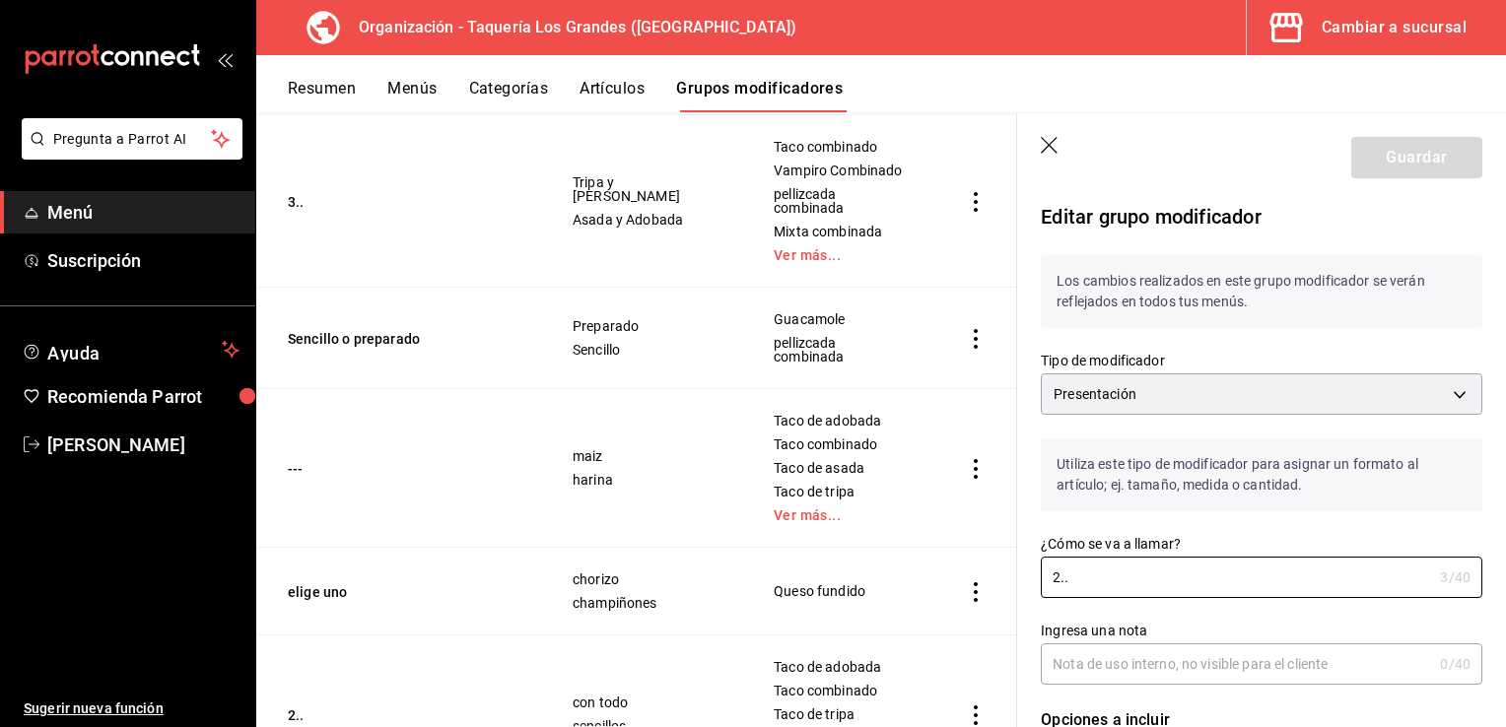
drag, startPoint x: 1114, startPoint y: 584, endPoint x: 887, endPoint y: 555, distance: 229.5
click at [887, 555] on main "Grupos modificadores organización Crea y asigna modificadores a tus artículos. …" at bounding box center [880, 419] width 1249 height 615
type input "----"
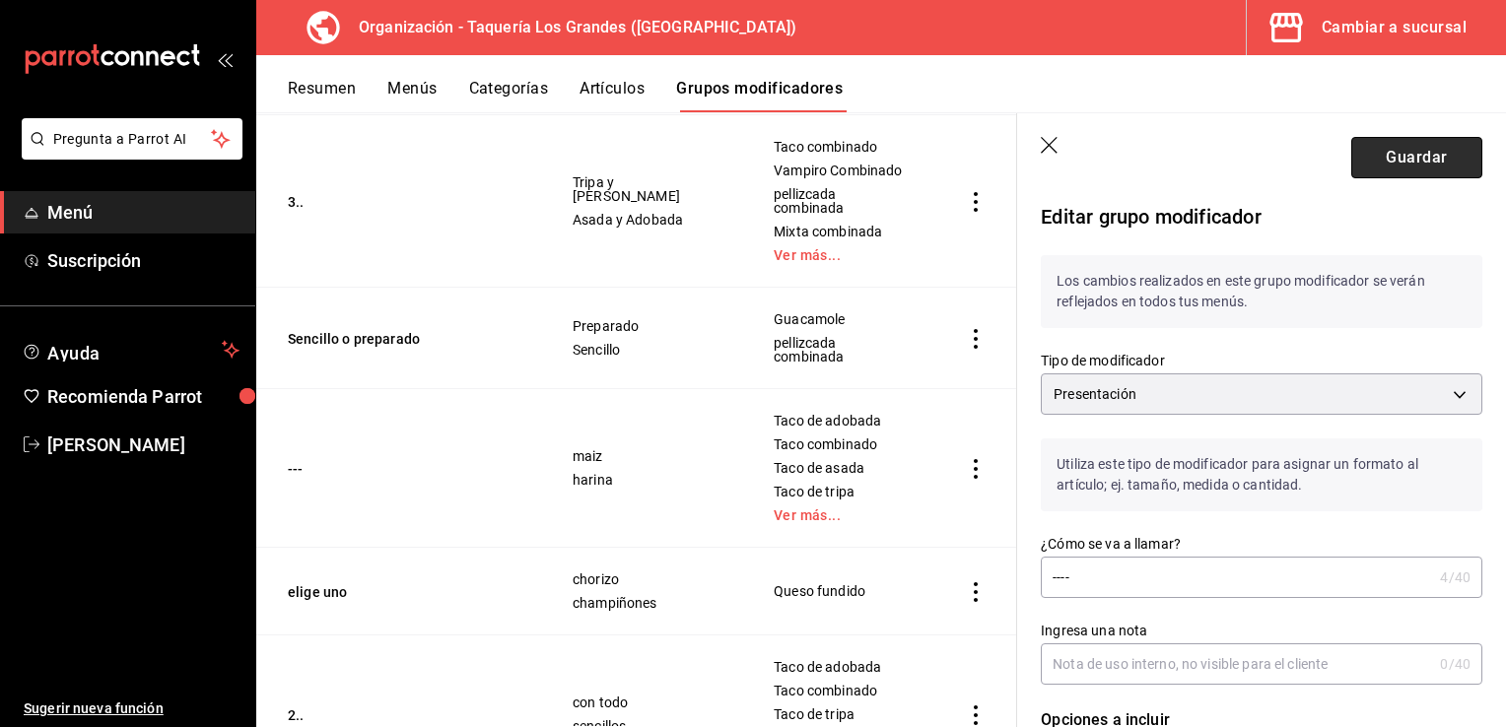
click at [1407, 163] on button "Guardar" at bounding box center [1416, 157] width 131 height 41
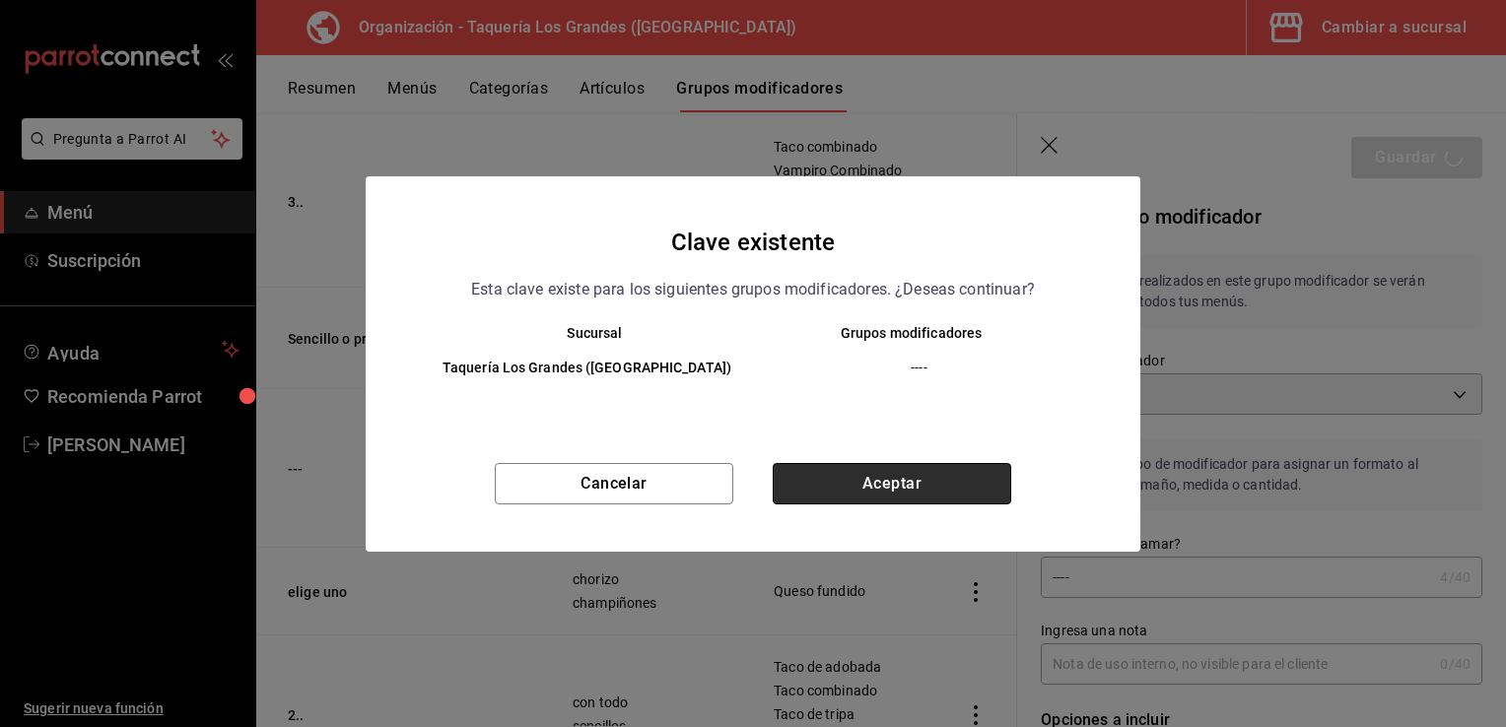
click at [938, 483] on button "Aceptar" at bounding box center [891, 483] width 238 height 41
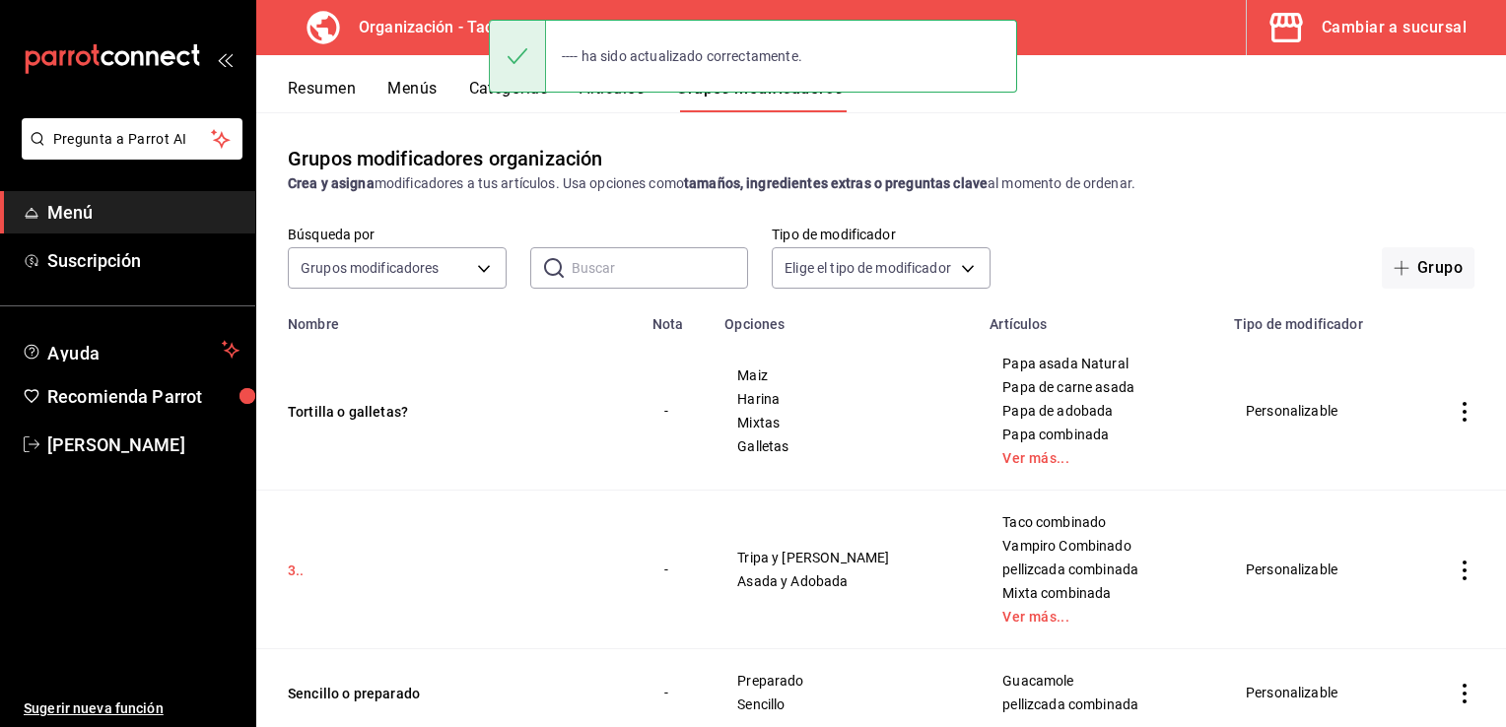
click at [299, 572] on button "3.." at bounding box center [406, 571] width 236 height 20
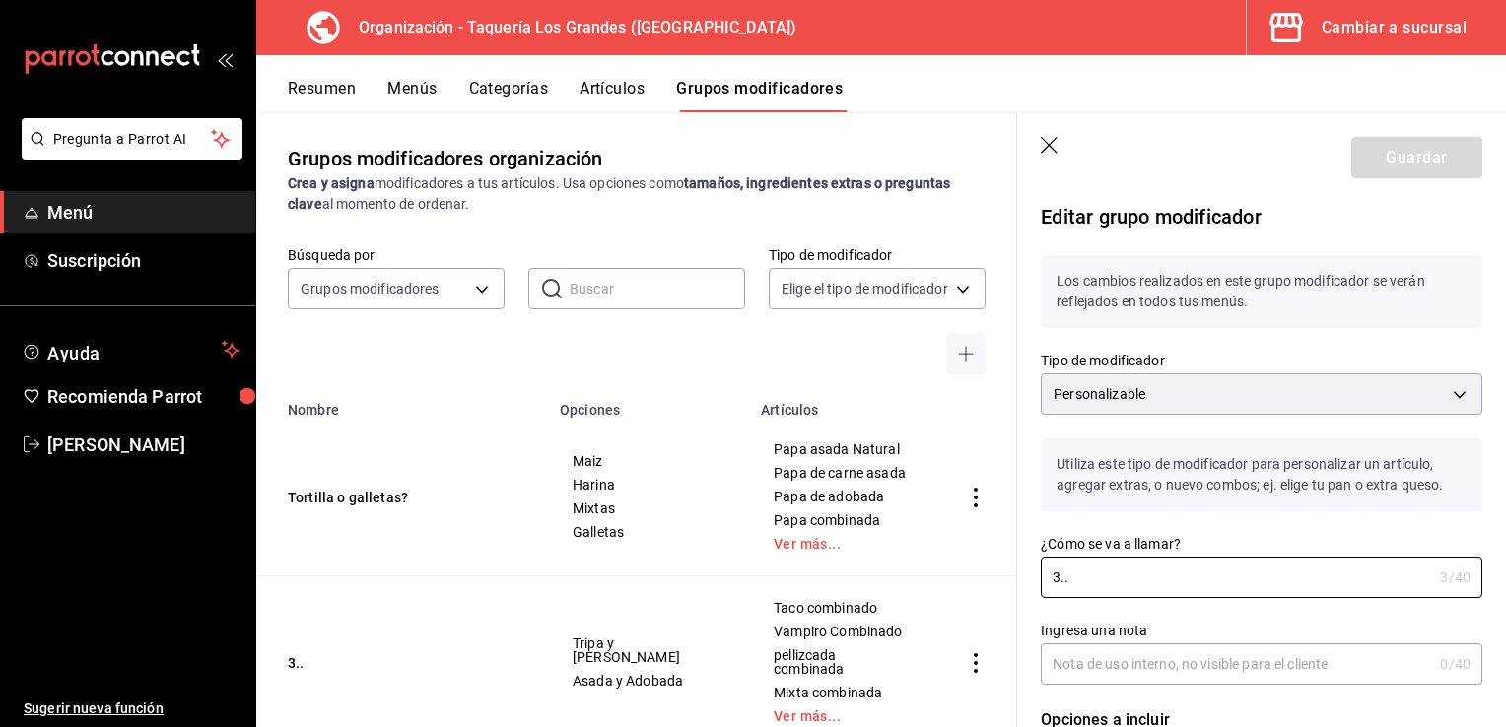
drag, startPoint x: 1098, startPoint y: 577, endPoint x: 873, endPoint y: 568, distance: 224.9
click at [873, 568] on main "Grupos modificadores organización Crea y asigna modificadores a tus artículos. …" at bounding box center [880, 419] width 1249 height 615
type input "-----"
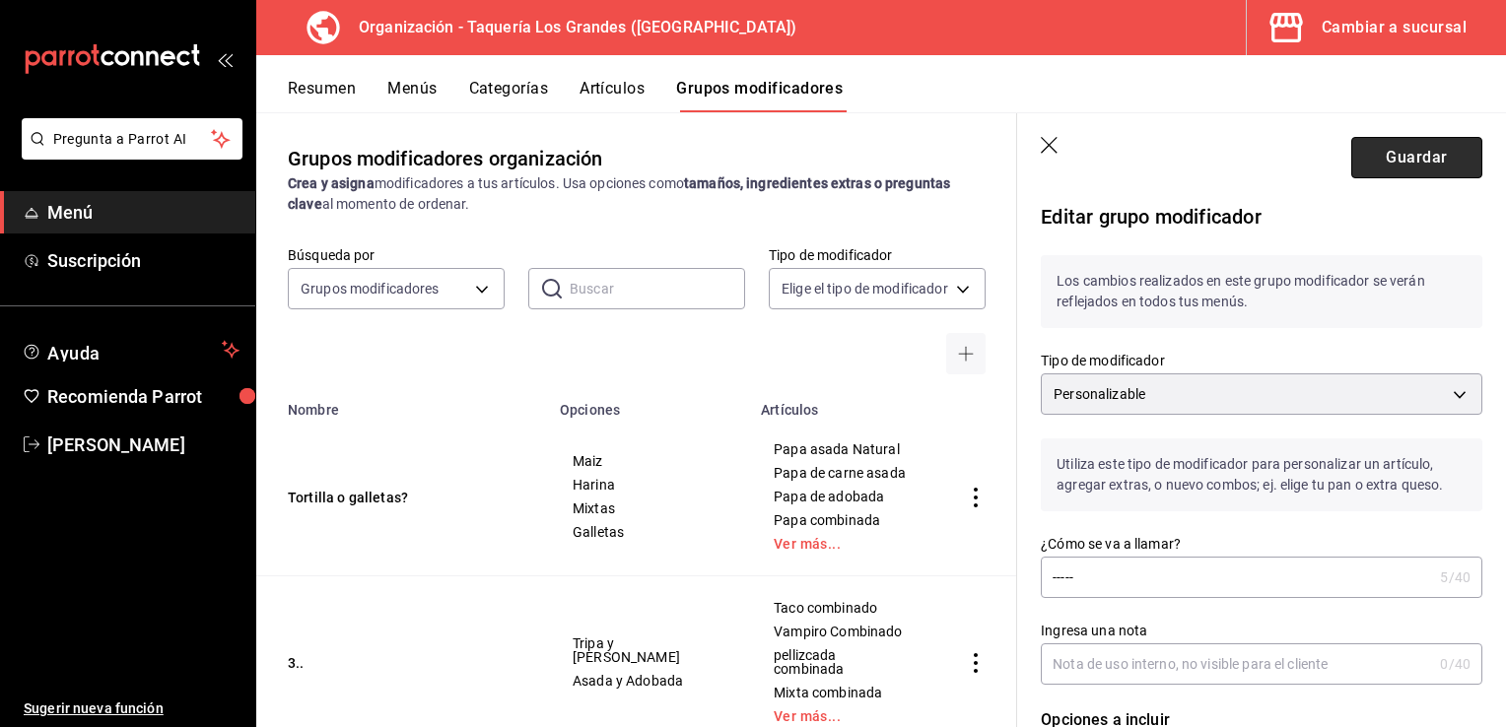
click at [1406, 173] on button "Guardar" at bounding box center [1416, 157] width 131 height 41
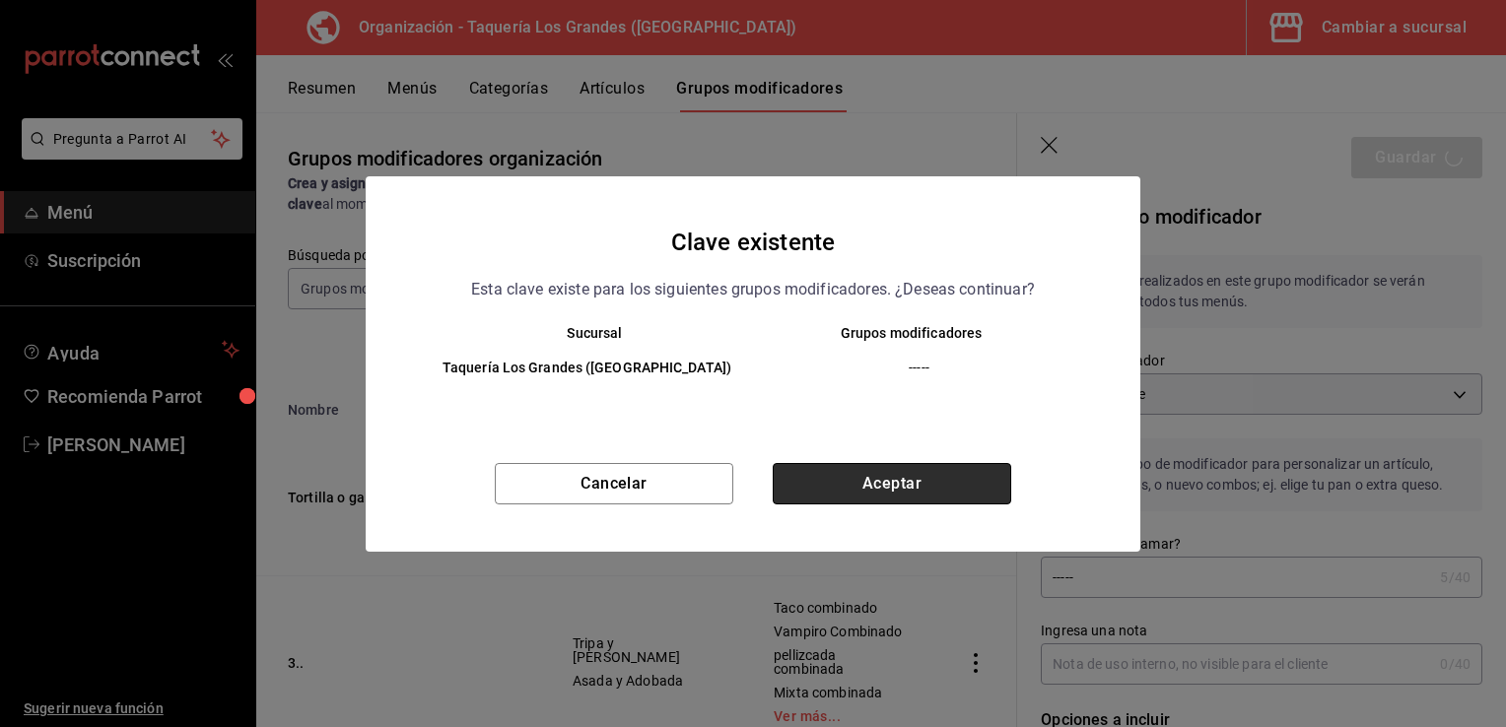
click at [937, 503] on button "Aceptar" at bounding box center [891, 483] width 238 height 41
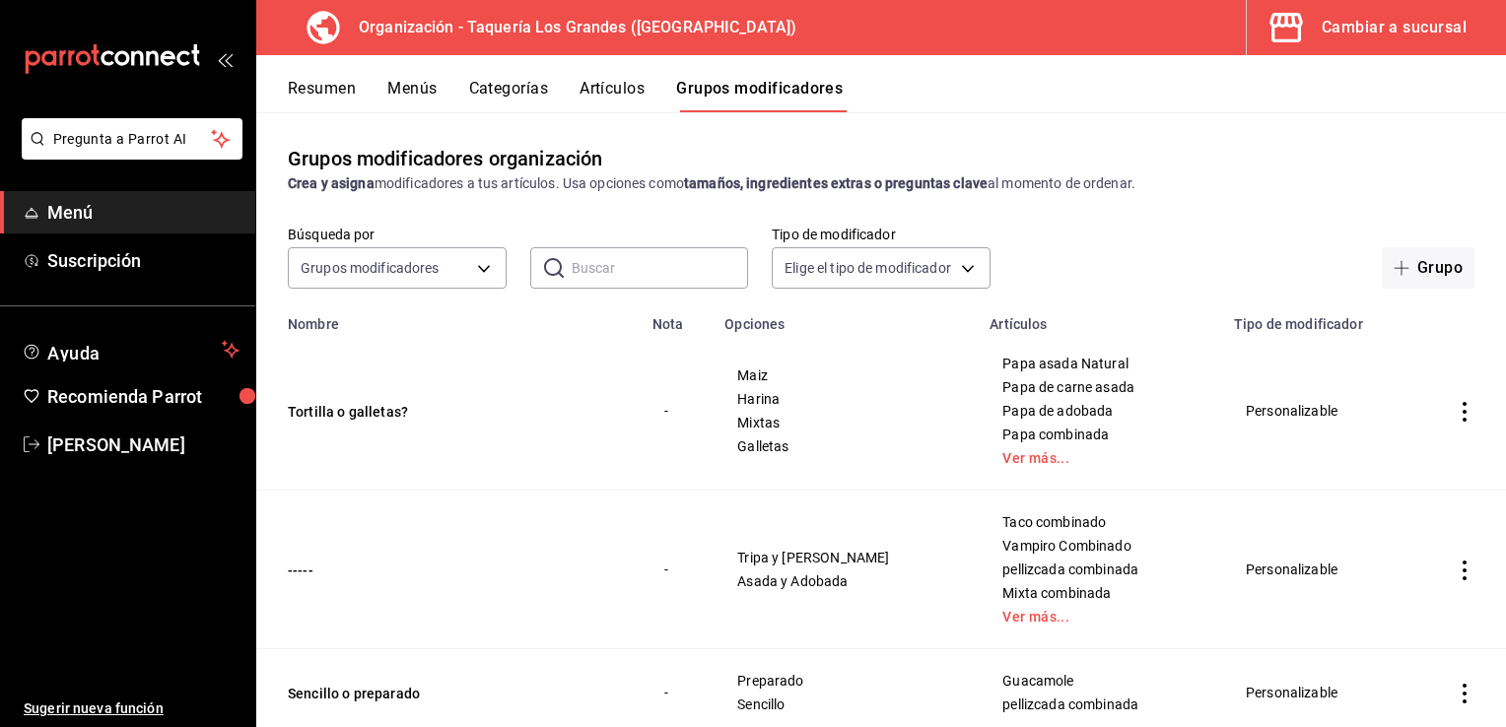
click at [1378, 26] on div "Cambiar a sucursal" at bounding box center [1393, 28] width 145 height 28
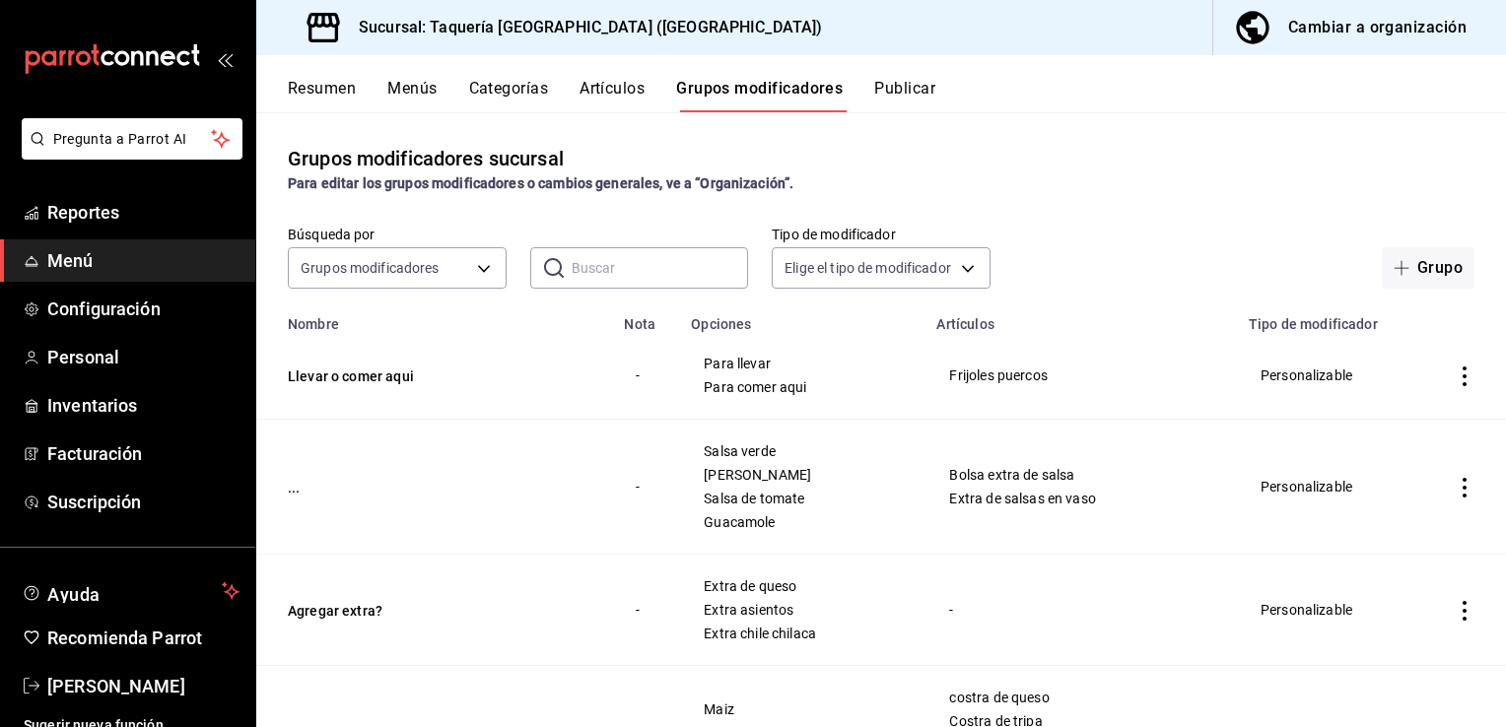
click at [906, 85] on button "Publicar" at bounding box center [904, 96] width 61 height 34
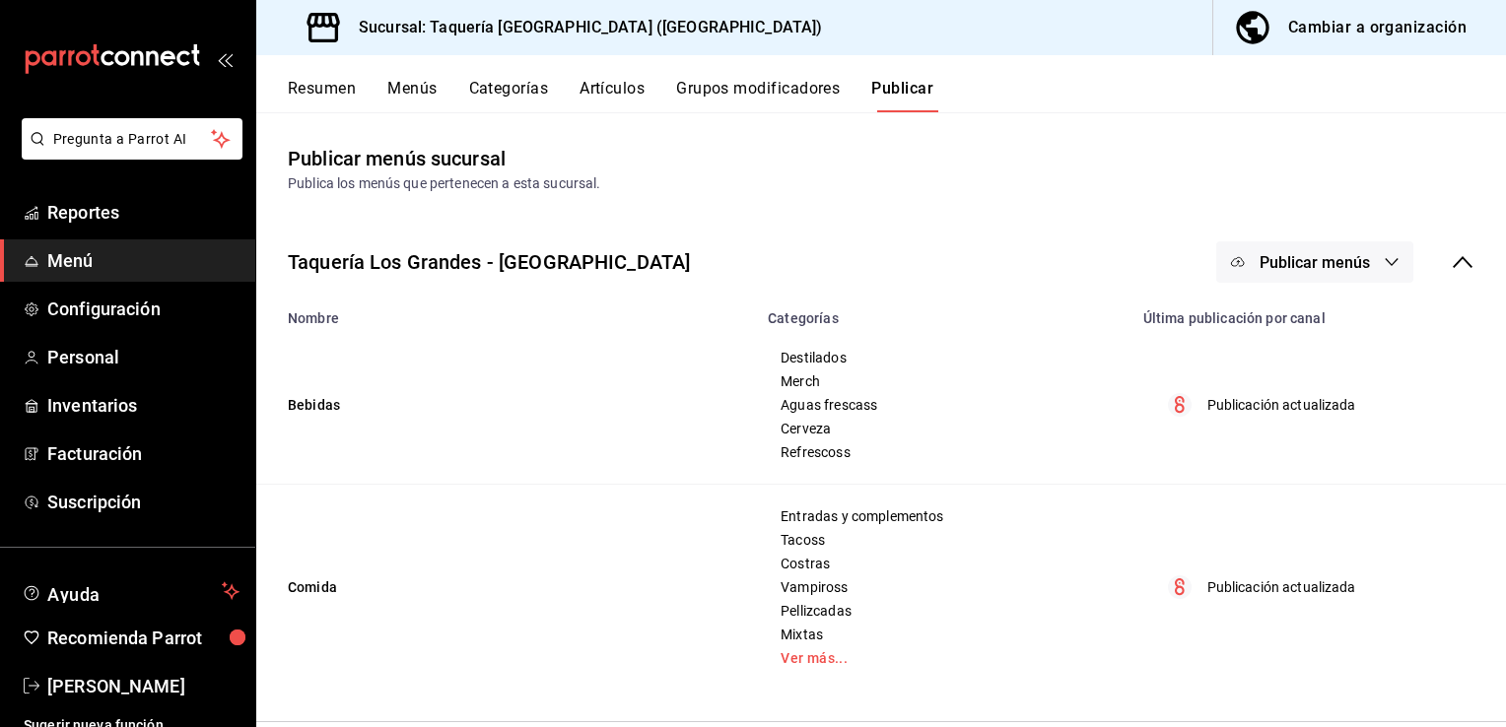
click at [764, 84] on button "Grupos modificadores" at bounding box center [758, 96] width 164 height 34
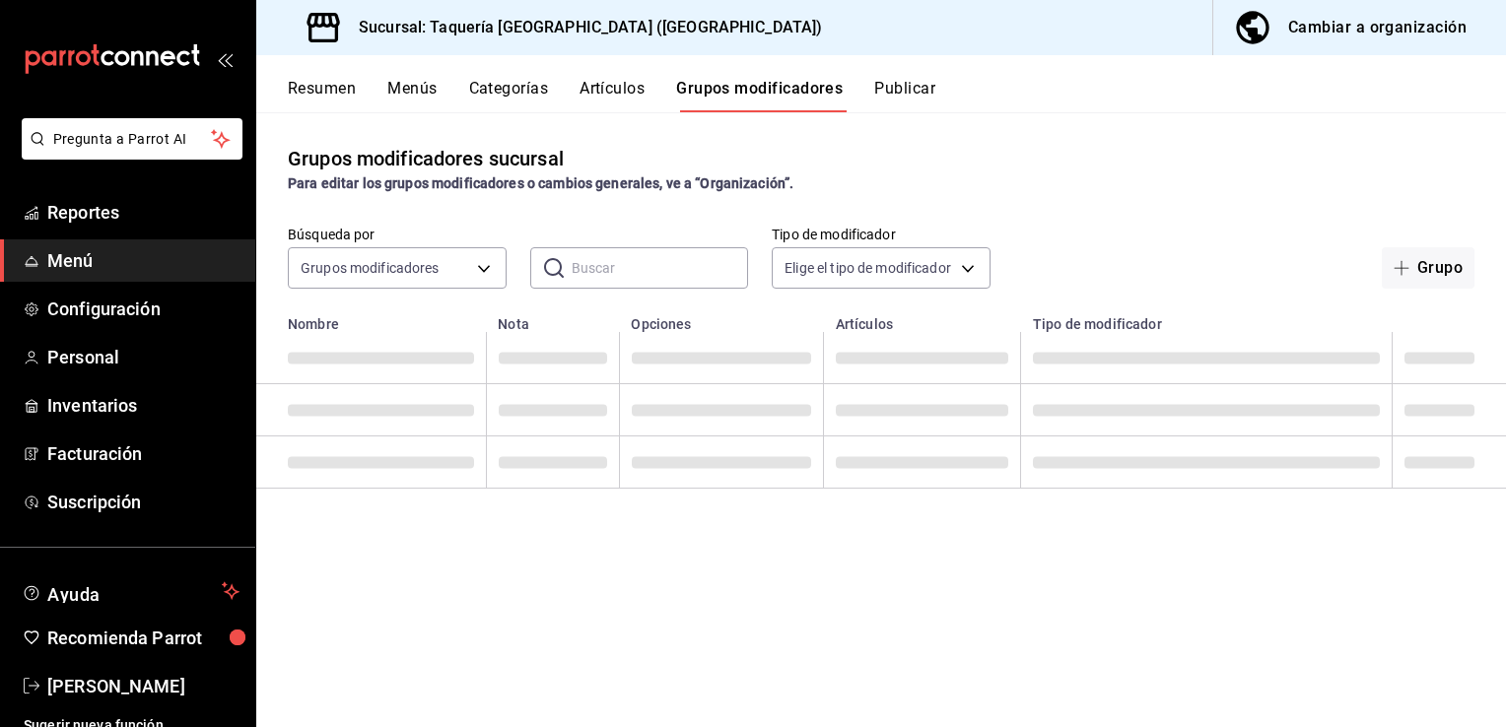
drag, startPoint x: 1505, startPoint y: 282, endPoint x: 1505, endPoint y: 313, distance: 31.5
click at [1505, 313] on html "Pregunta a Parrot AI Reportes Menú Configuración Personal Inventarios Facturaci…" at bounding box center [753, 363] width 1506 height 727
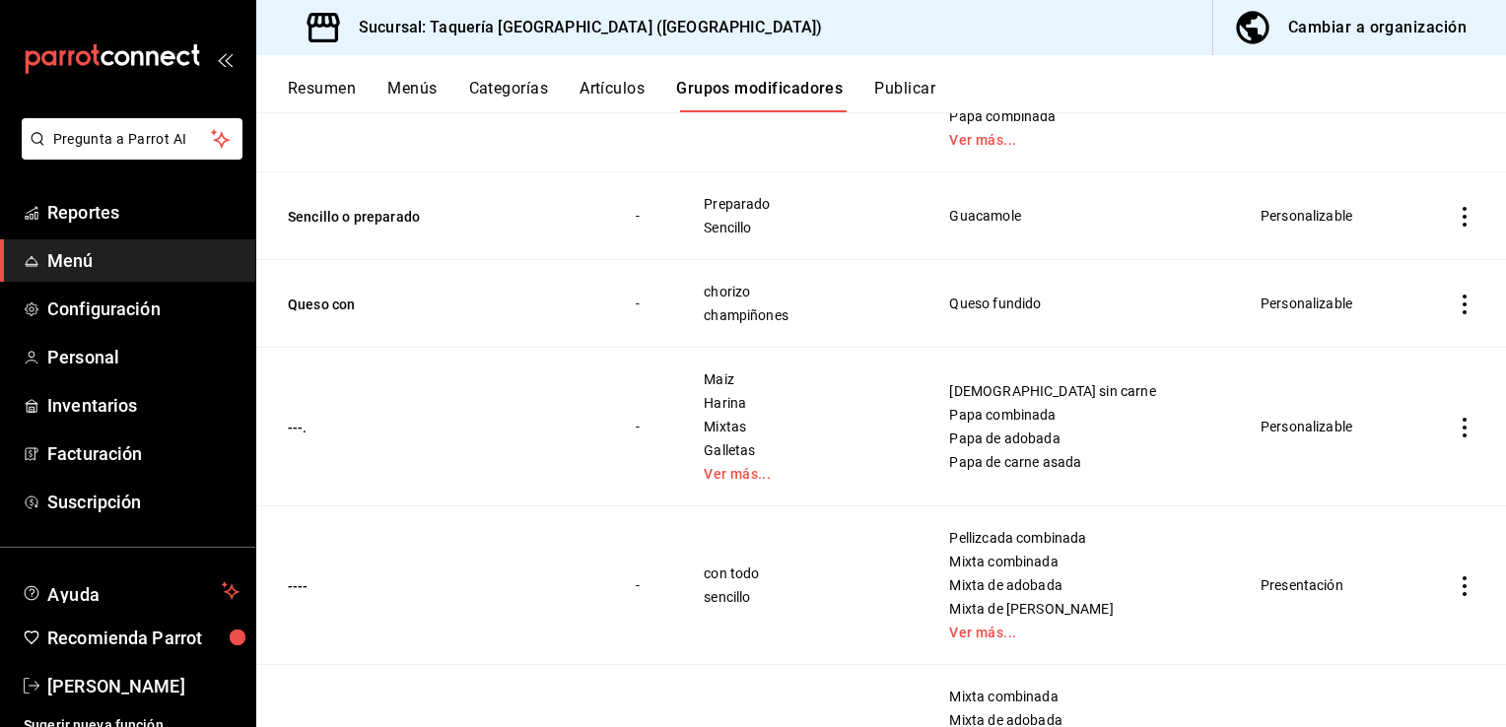
scroll to position [945, 0]
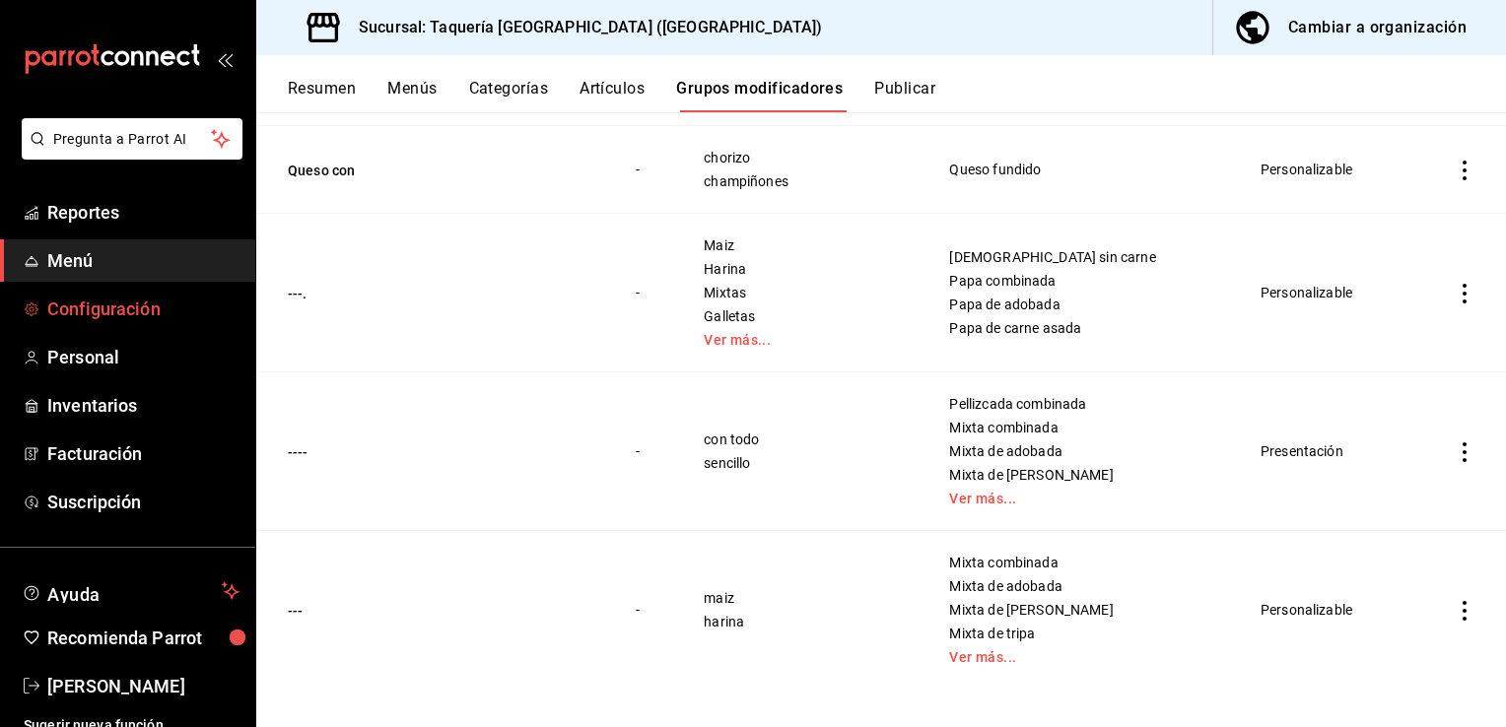
click at [167, 301] on span "Configuración" at bounding box center [143, 309] width 192 height 27
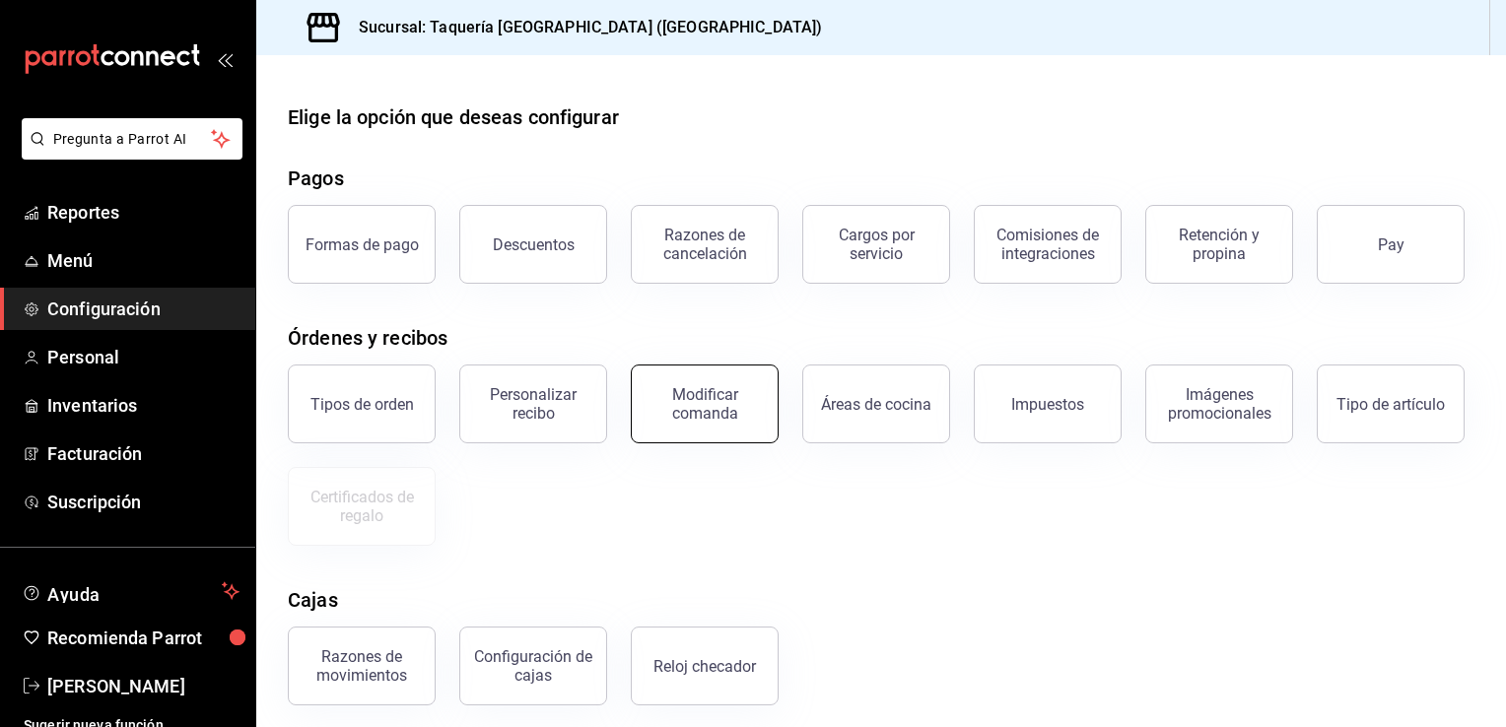
click at [753, 423] on div "Modificar comanda" at bounding box center [704, 403] width 122 height 37
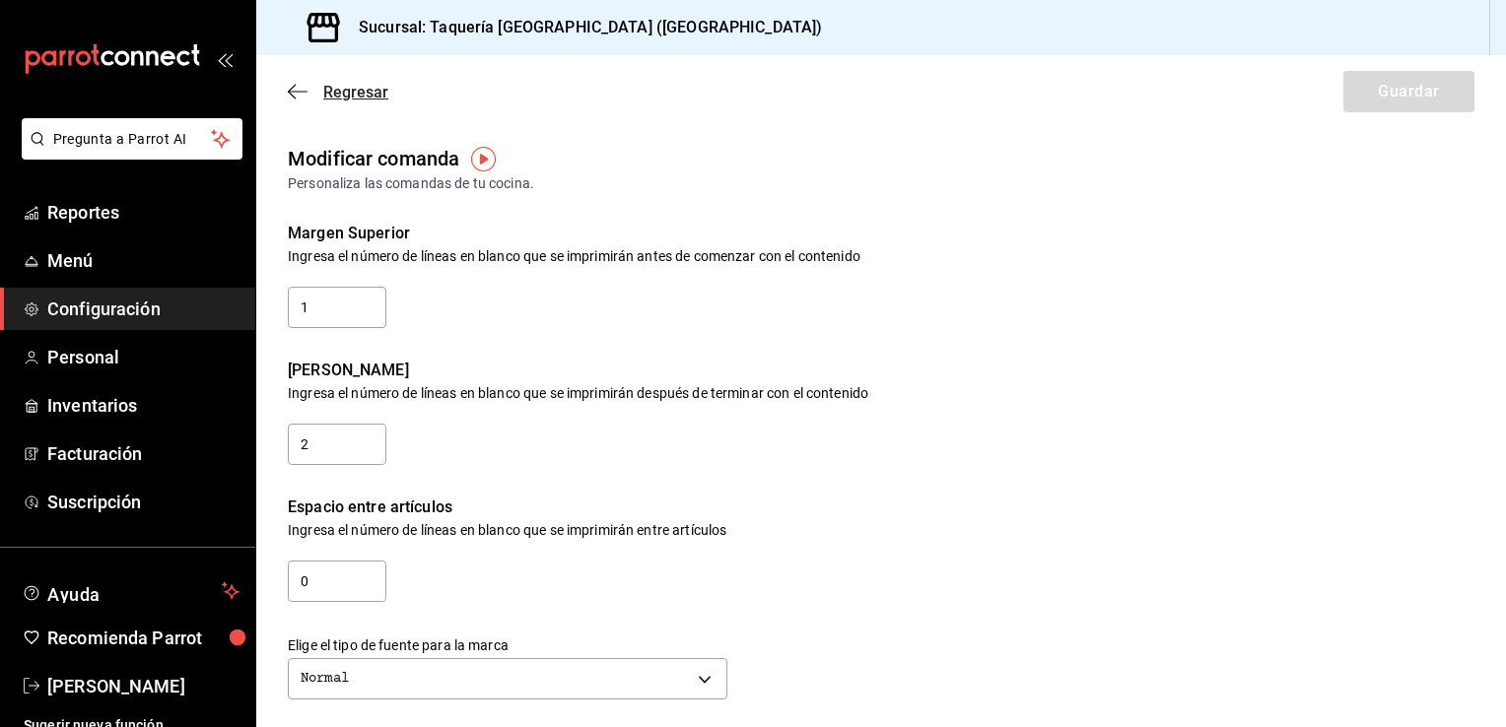
click at [301, 89] on icon "button" at bounding box center [298, 92] width 20 height 18
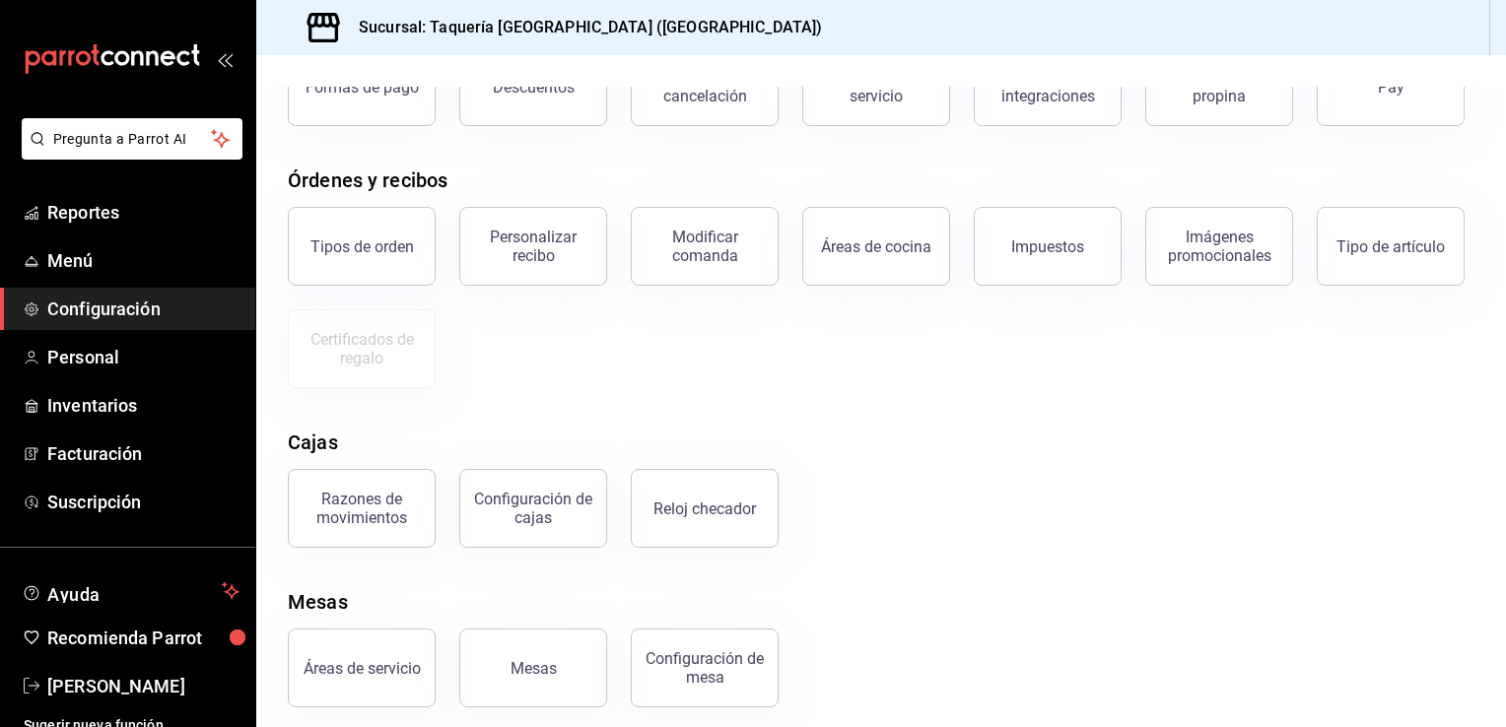
scroll to position [198, 0]
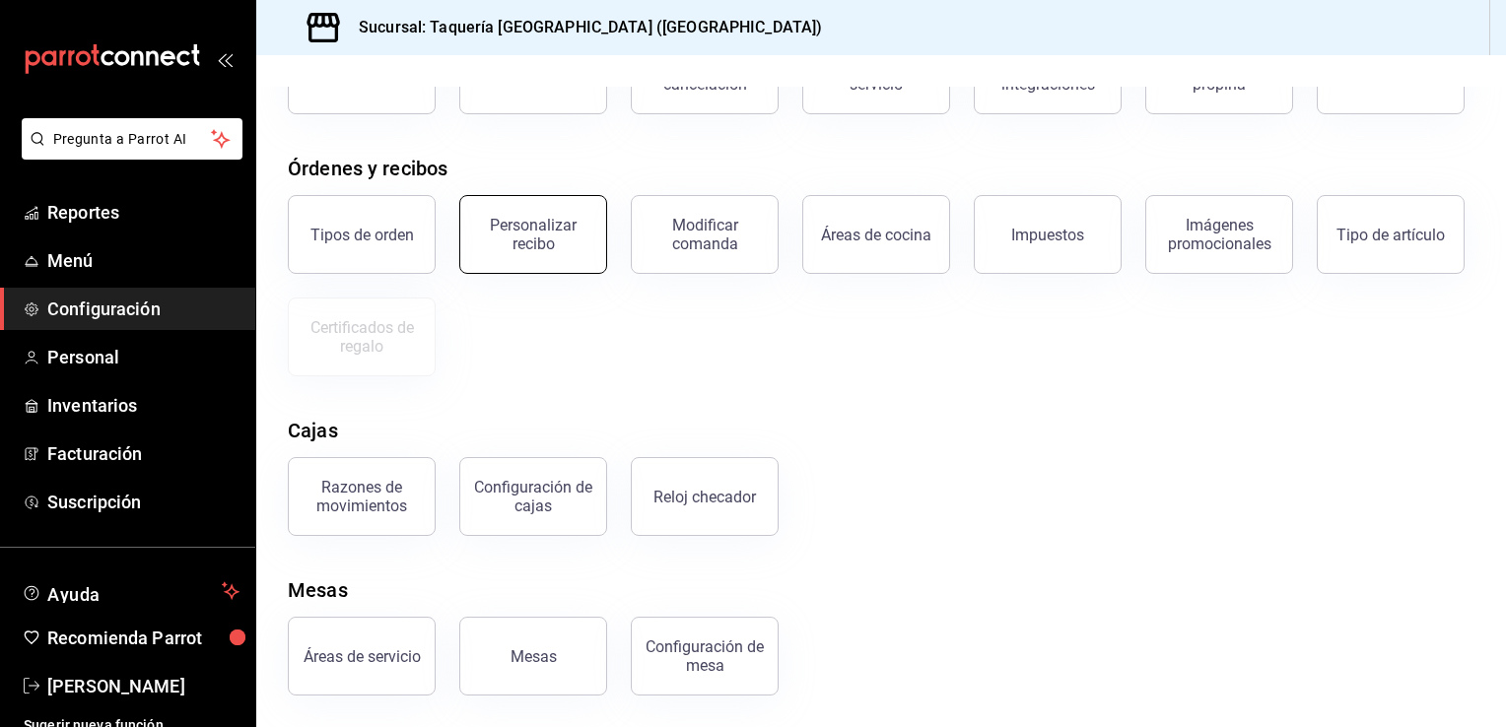
click at [515, 253] on div "Personalizar recibo" at bounding box center [533, 234] width 122 height 37
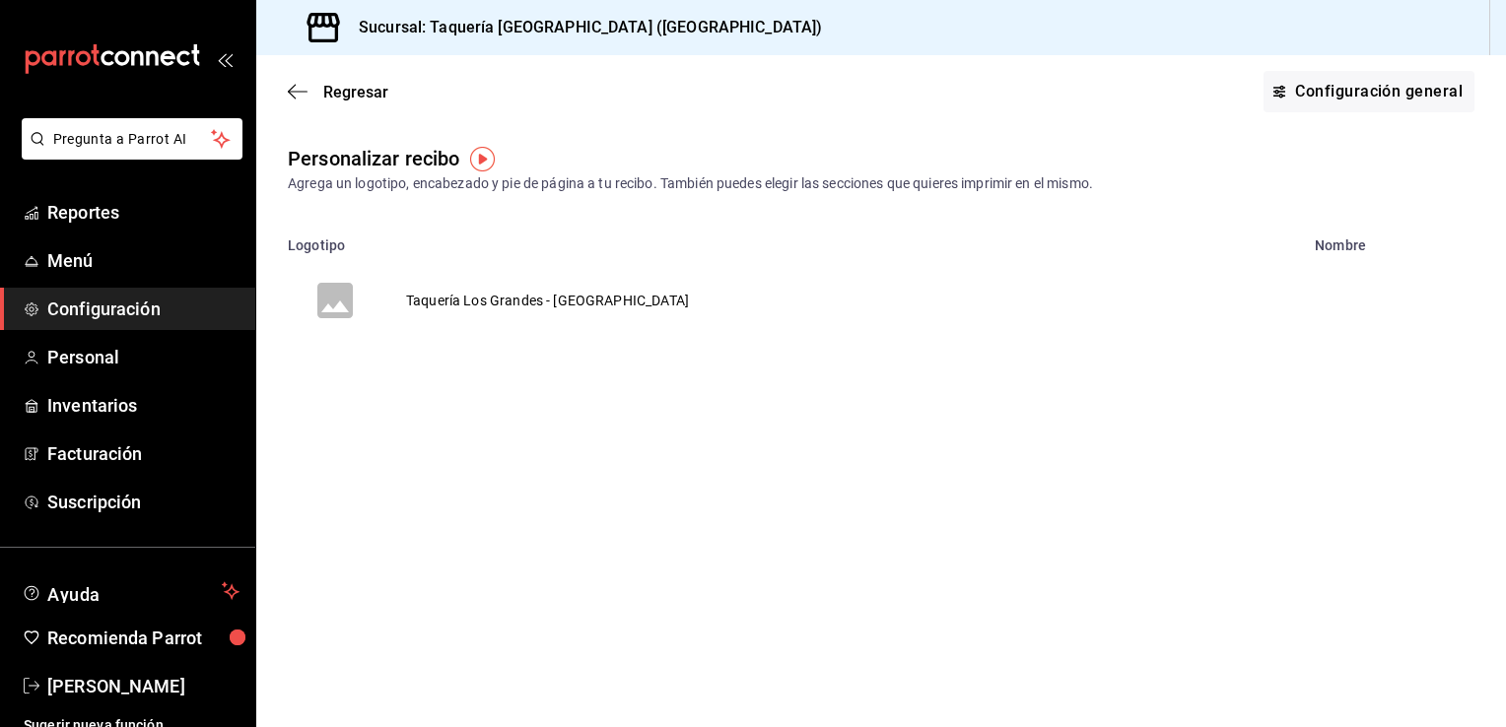
click at [481, 302] on td "Taquería Los Grandes - Monterrey" at bounding box center [547, 300] width 330 height 95
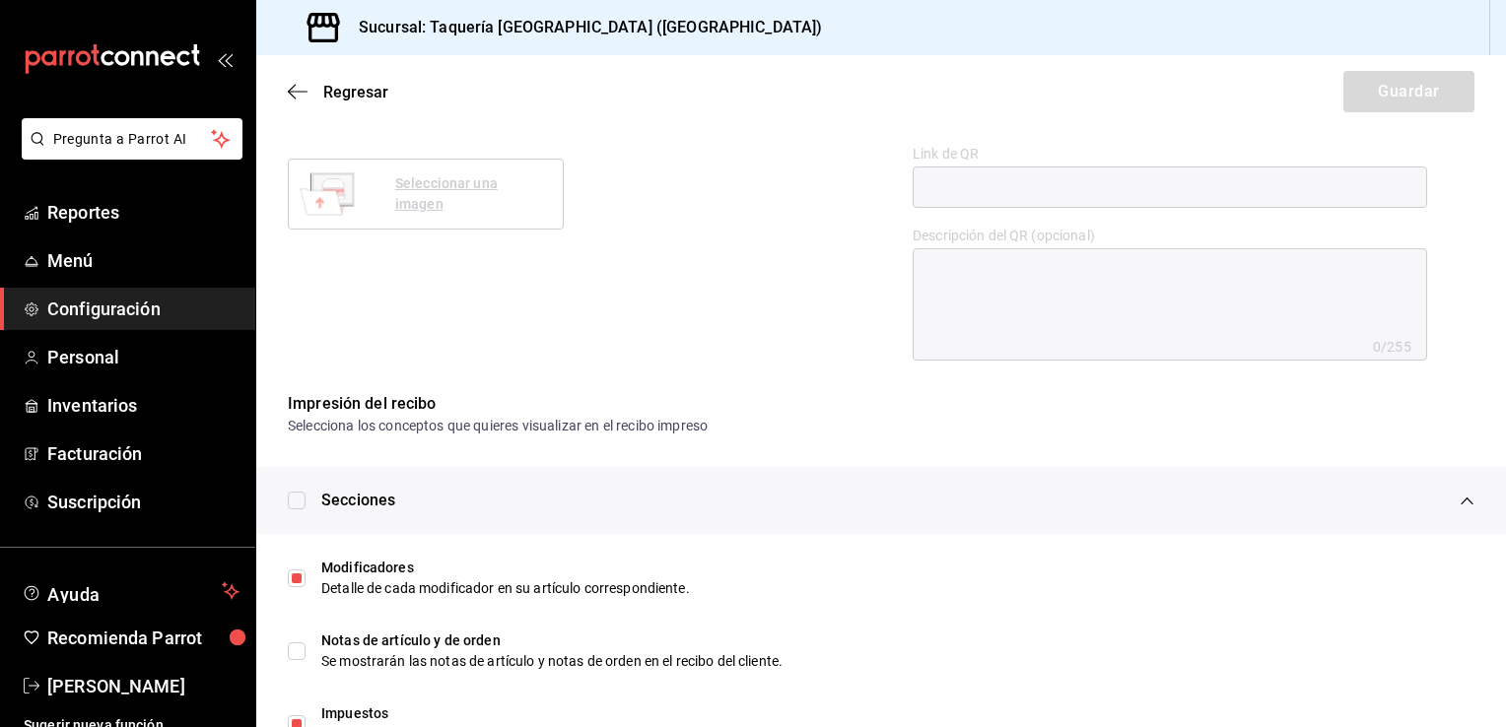
scroll to position [816, 0]
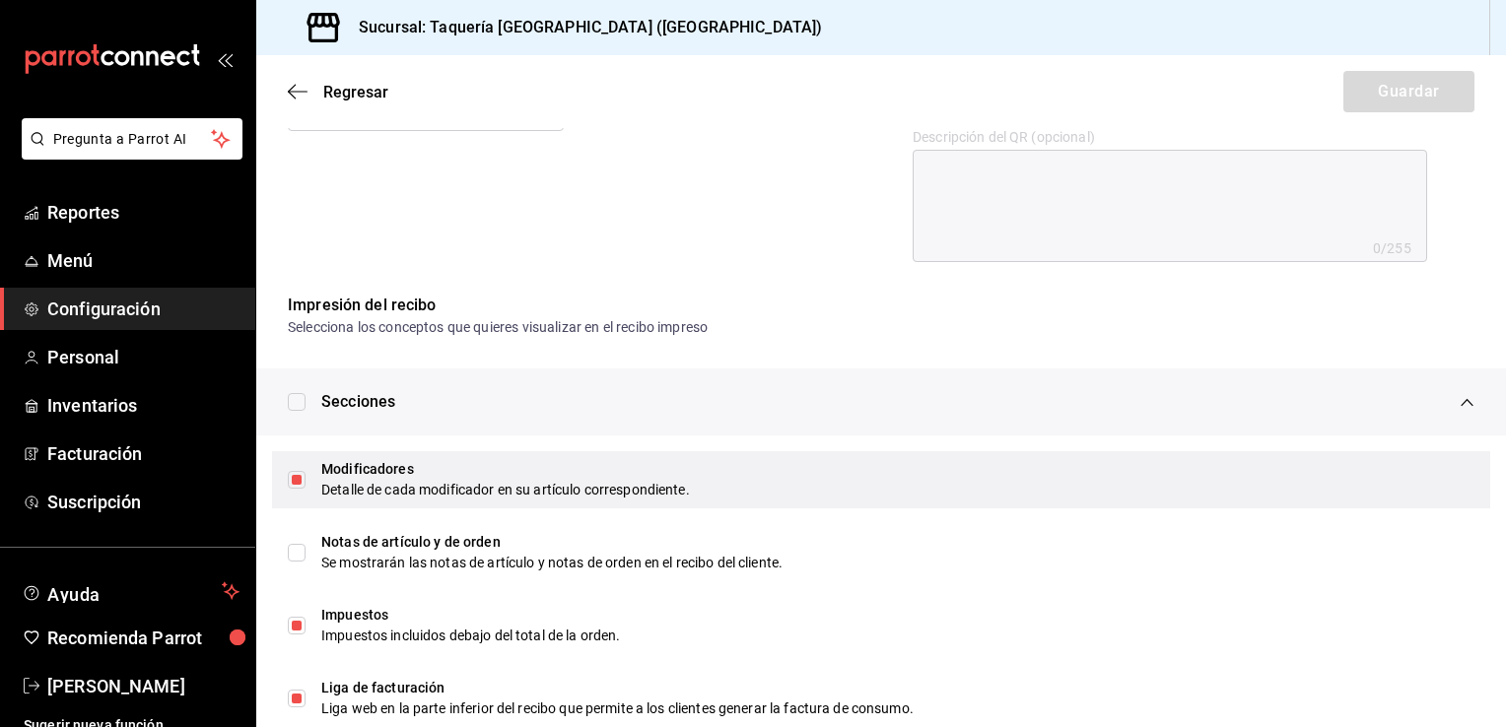
click at [296, 479] on input "checkbox" at bounding box center [297, 480] width 18 height 18
checkbox input "false"
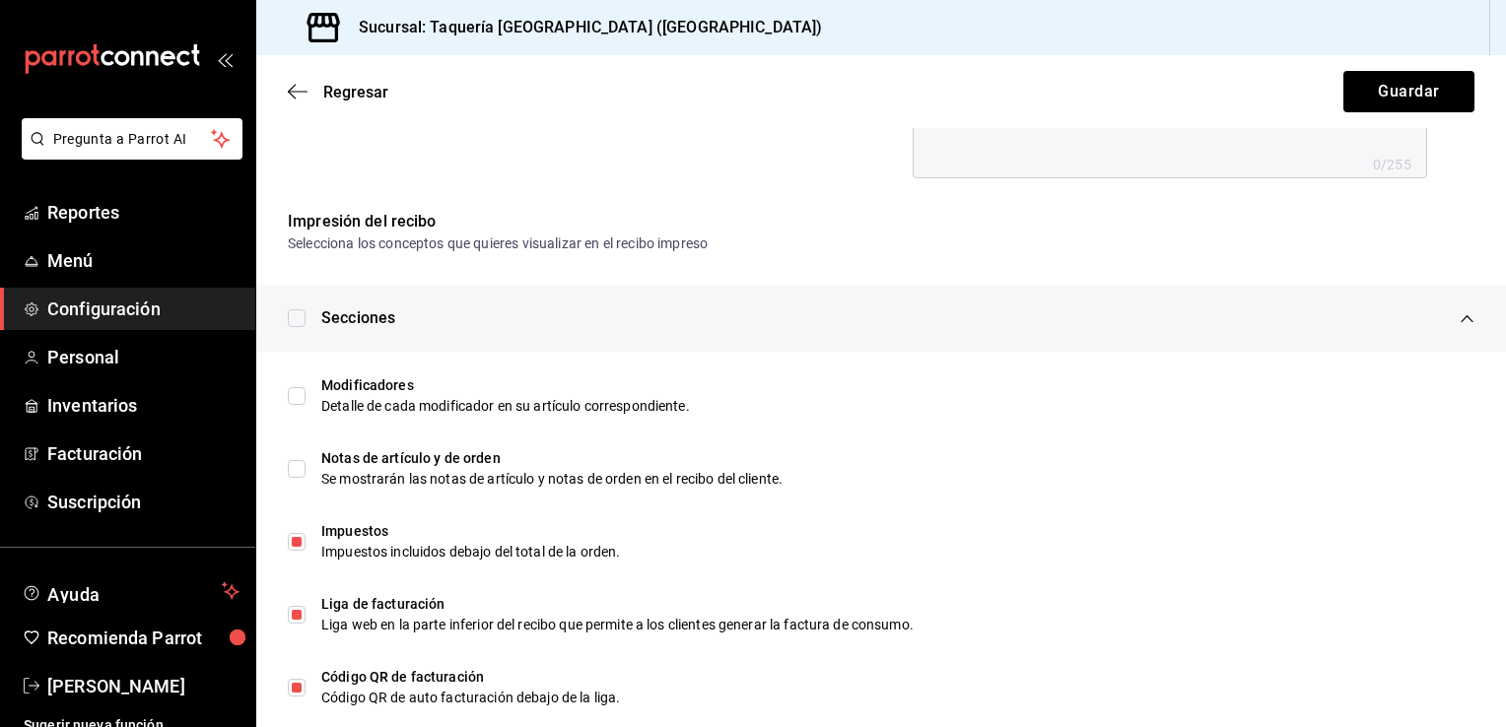
scroll to position [935, 0]
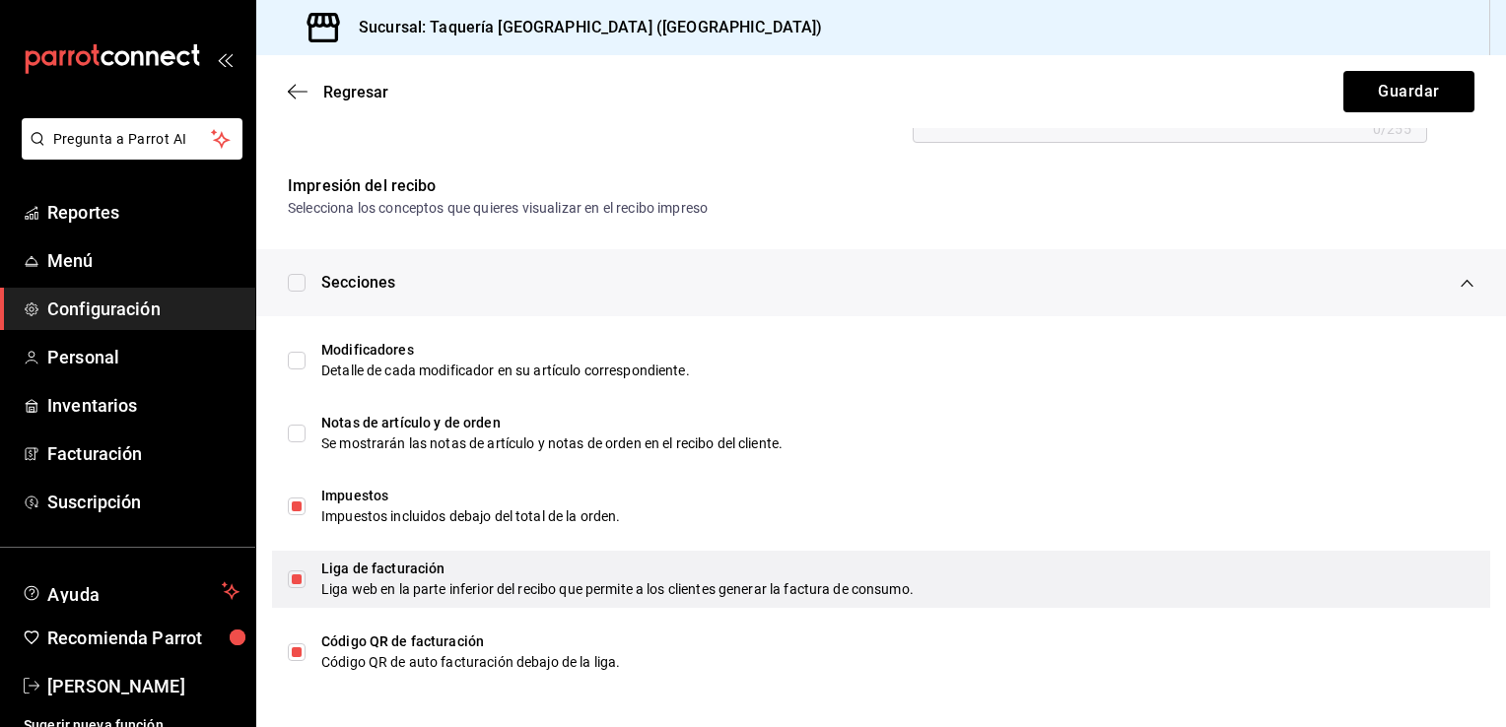
click at [718, 585] on div "Liga web en la parte inferior del recibo que permite a los clientes generar la …" at bounding box center [897, 589] width 1153 height 21
checkbox input "true"
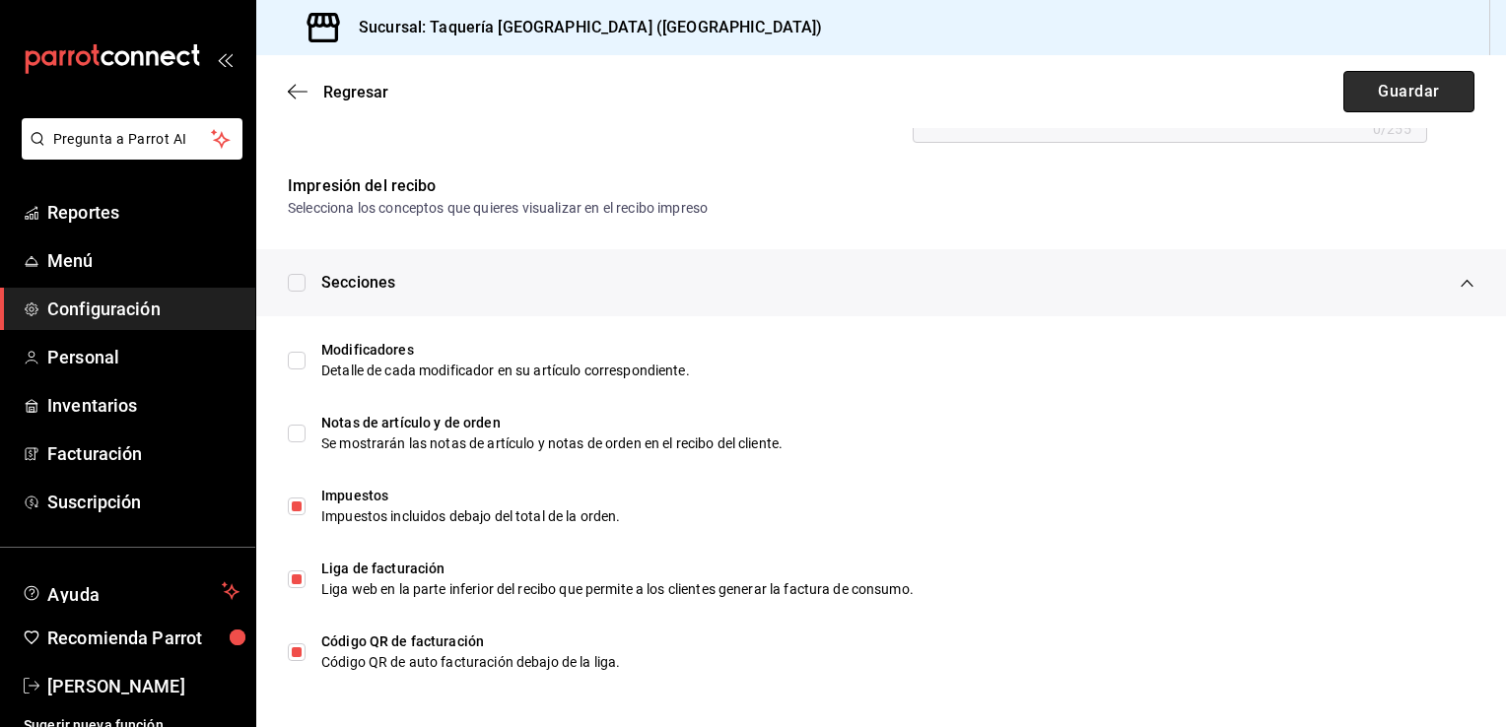
click at [1416, 92] on button "Guardar" at bounding box center [1408, 91] width 131 height 41
